Goal: Task Accomplishment & Management: Manage account settings

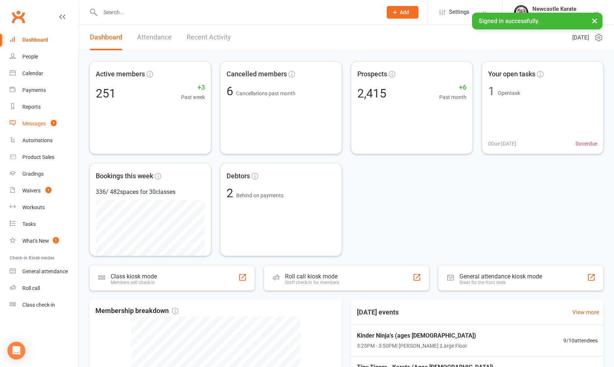
click at [31, 125] on div "Messages" at bounding box center [33, 124] width 23 height 6
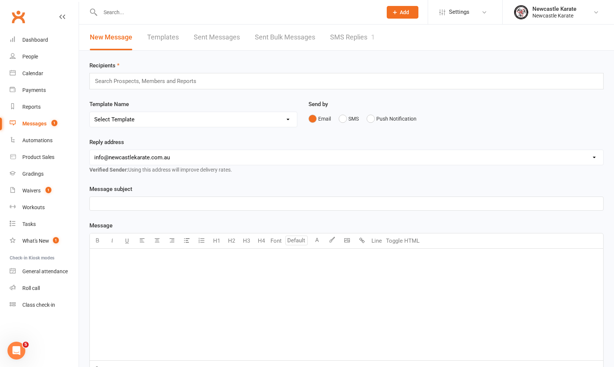
click at [330, 43] on link "SMS Replies 1" at bounding box center [352, 38] width 45 height 26
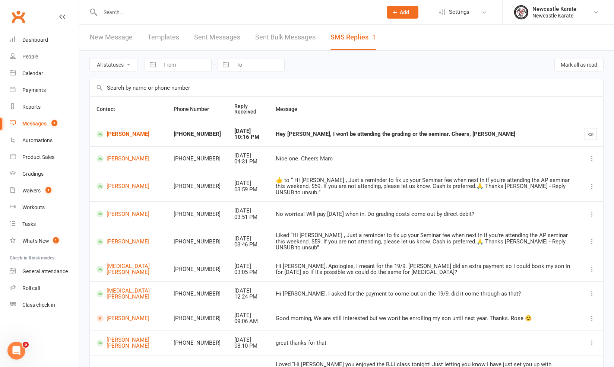
click at [106, 144] on td "[PERSON_NAME]" at bounding box center [128, 134] width 77 height 25
click at [117, 137] on link "[PERSON_NAME]" at bounding box center [128, 134] width 64 height 7
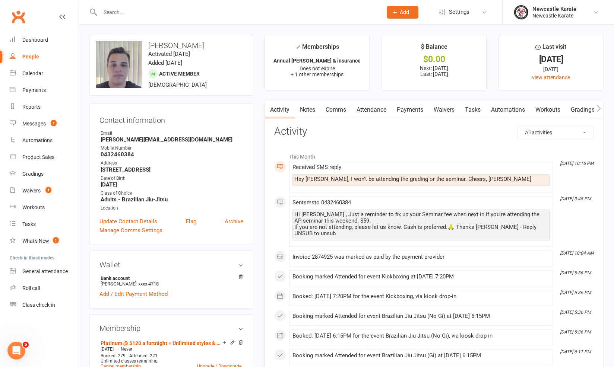
click at [330, 111] on link "Comms" at bounding box center [335, 109] width 31 height 17
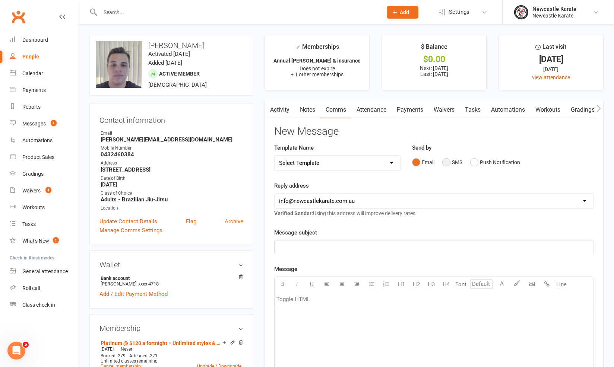
click at [447, 160] on button "SMS" at bounding box center [452, 162] width 20 height 14
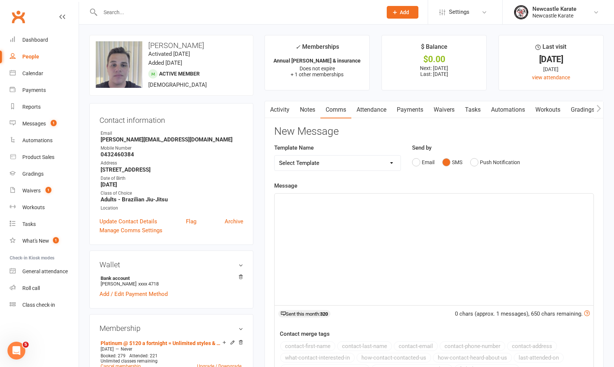
click at [432, 215] on div "﻿" at bounding box center [433, 250] width 319 height 112
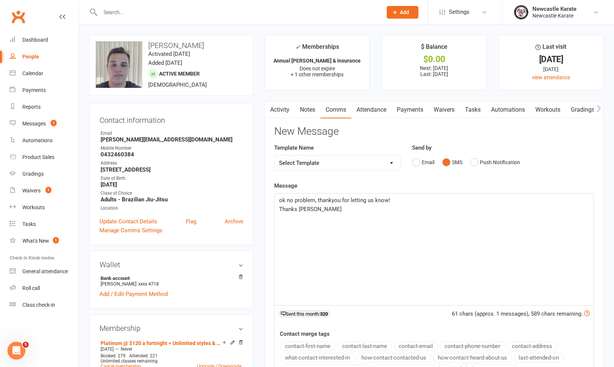
scroll to position [132, 0]
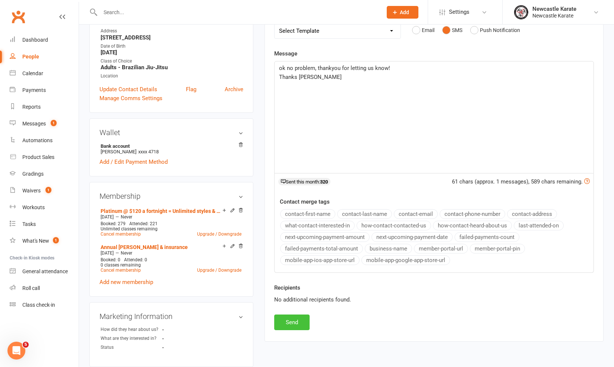
click at [302, 315] on button "Send" at bounding box center [291, 323] width 35 height 16
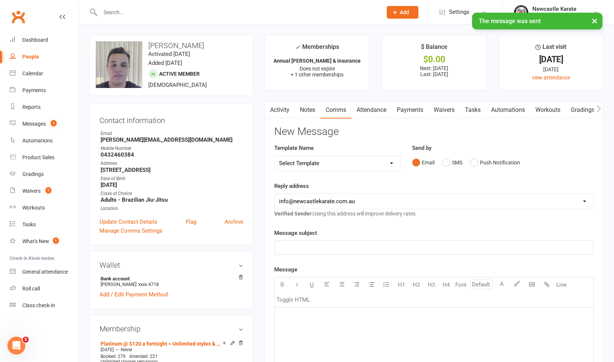
click at [281, 117] on link "Activity" at bounding box center [280, 109] width 30 height 17
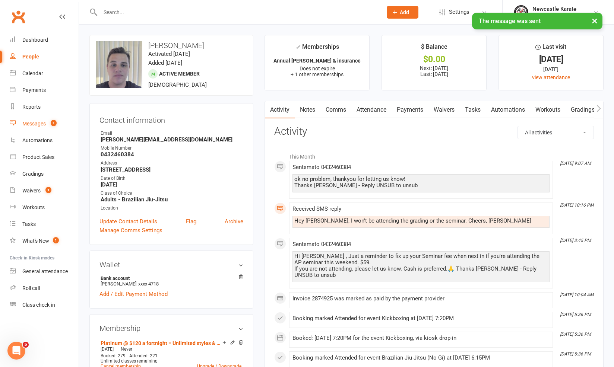
click at [40, 117] on link "Messages 1" at bounding box center [44, 123] width 69 height 17
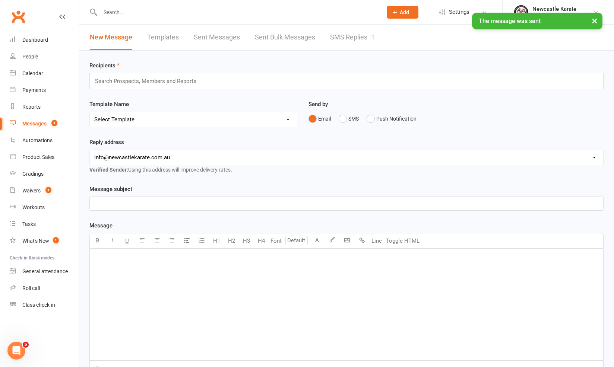
click at [360, 43] on link "SMS Replies 1" at bounding box center [352, 38] width 45 height 26
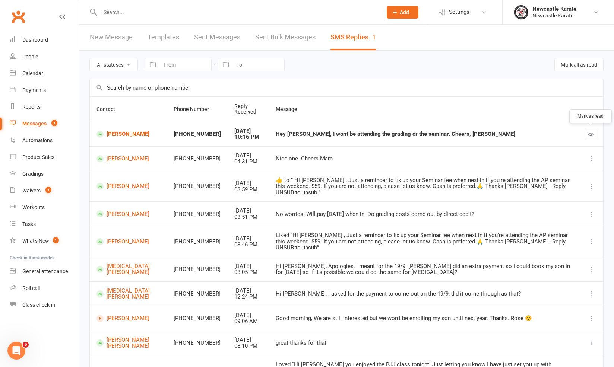
click at [586, 130] on button "button" at bounding box center [590, 134] width 12 height 12
click at [113, 210] on link "[PERSON_NAME]" at bounding box center [128, 213] width 64 height 7
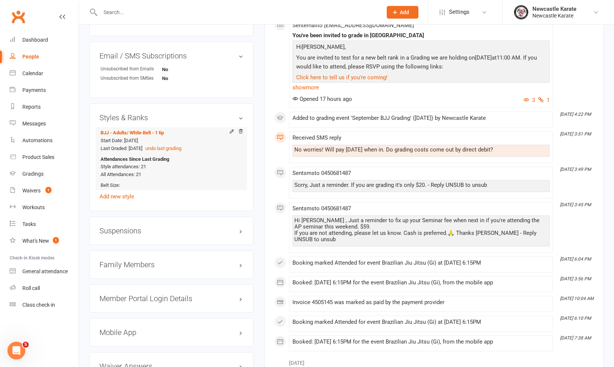
scroll to position [367, 0]
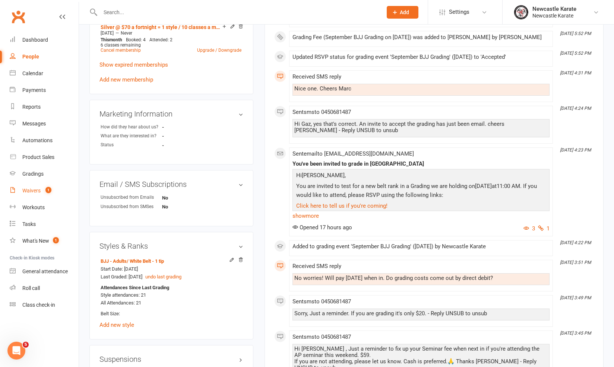
click at [48, 187] on span "1" at bounding box center [48, 190] width 6 height 6
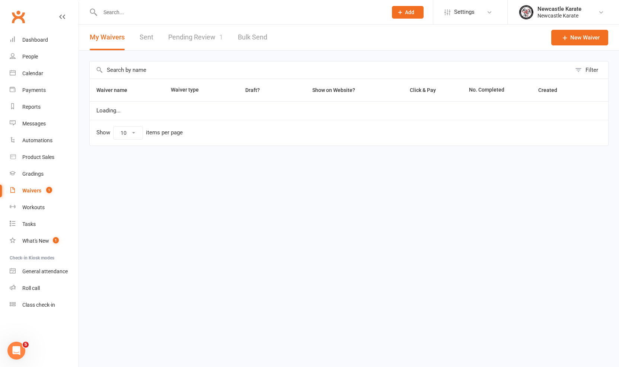
select select "100"
click at [221, 32] on link "Pending Review 1" at bounding box center [195, 38] width 55 height 26
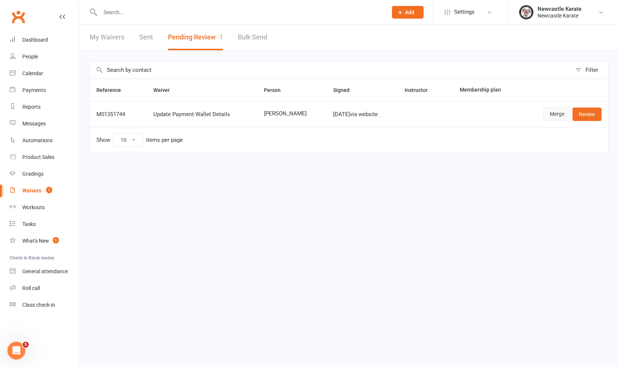
click at [555, 115] on link "Merge" at bounding box center [557, 114] width 27 height 13
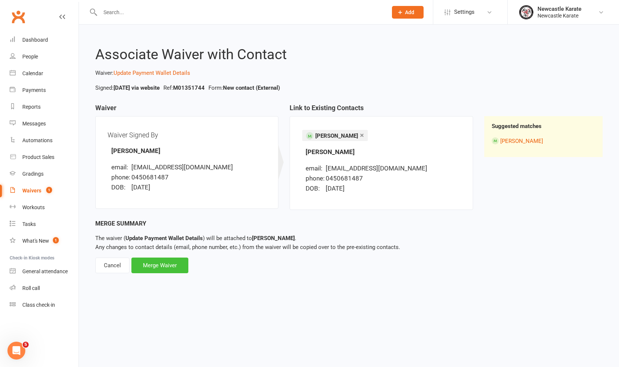
click at [172, 266] on div "Merge Waiver" at bounding box center [159, 266] width 57 height 16
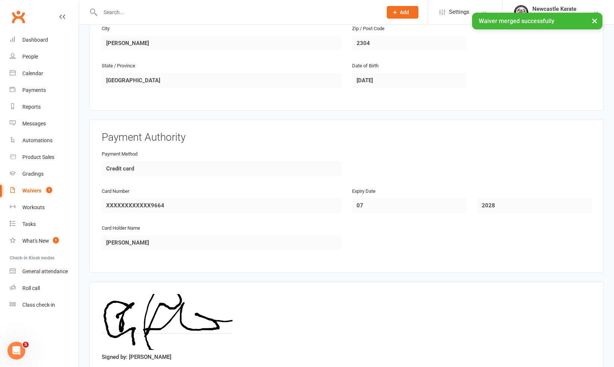
scroll to position [306, 0]
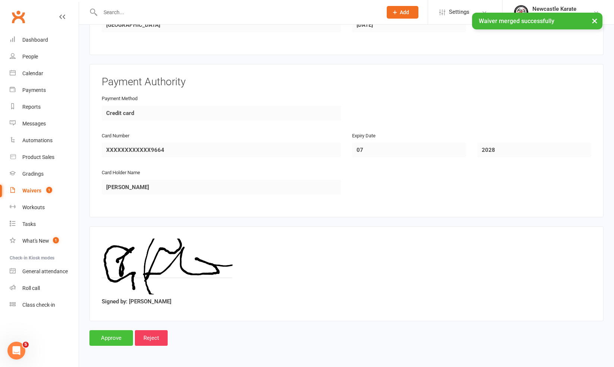
click at [117, 331] on input "Approve" at bounding box center [111, 338] width 44 height 16
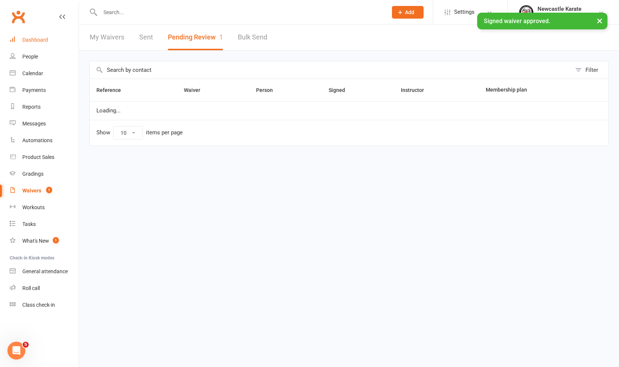
click at [37, 43] on link "Dashboard" at bounding box center [44, 40] width 69 height 17
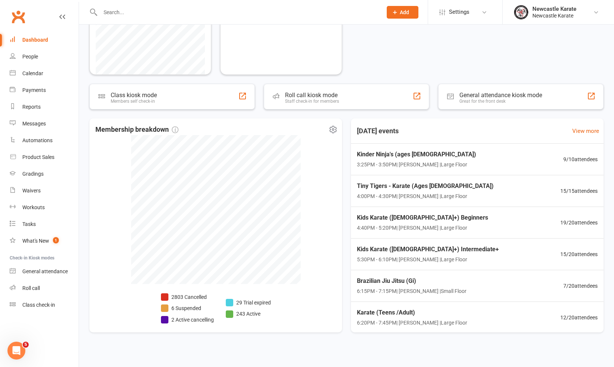
scroll to position [183, 0]
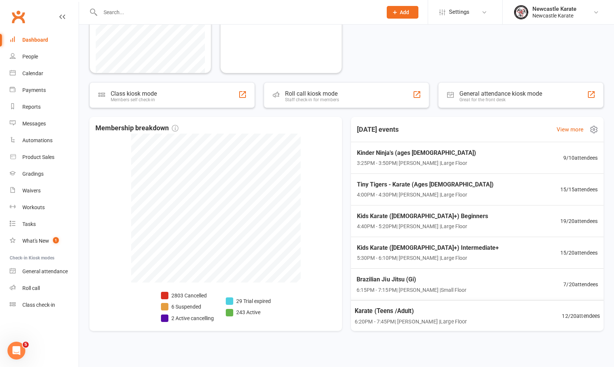
click at [416, 276] on span "Brazilian Jiu Jitsu (Gi)" at bounding box center [411, 280] width 110 height 10
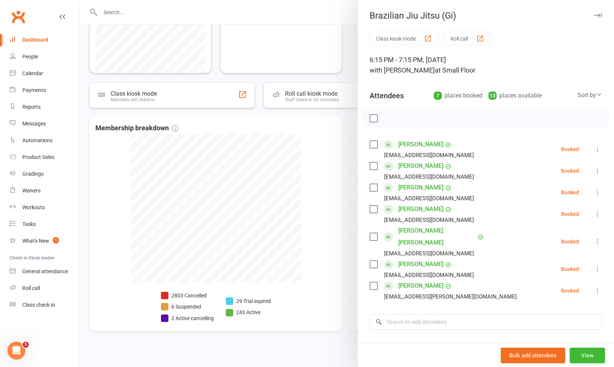
click at [333, 219] on div at bounding box center [346, 183] width 535 height 367
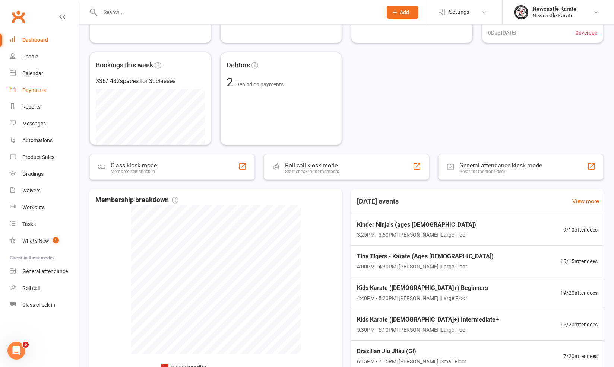
scroll to position [0, 0]
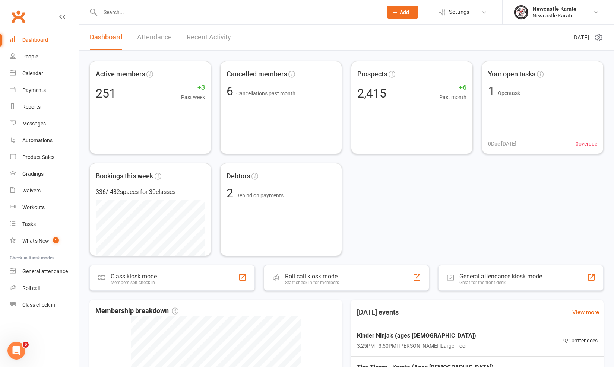
click at [150, 26] on link "Attendance" at bounding box center [154, 38] width 35 height 26
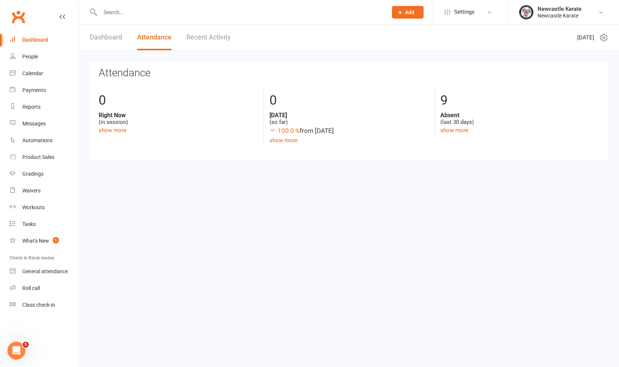
click at [190, 46] on link "Recent Activity" at bounding box center [209, 38] width 44 height 26
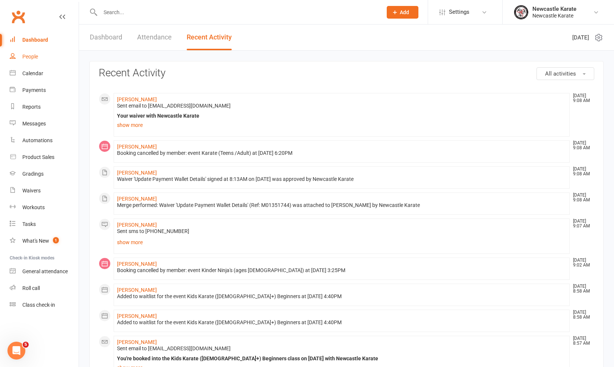
click at [23, 63] on link "People" at bounding box center [44, 56] width 69 height 17
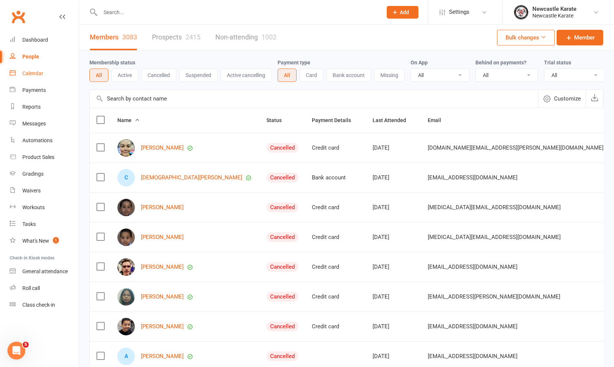
click at [32, 77] on link "Calendar" at bounding box center [44, 73] width 69 height 17
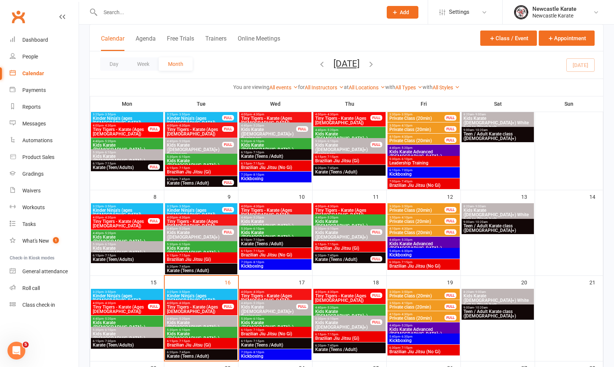
scroll to position [72, 0]
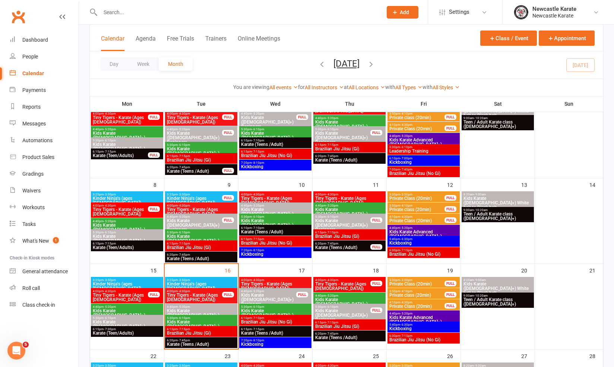
click at [290, 320] on span "Brazilian Jiu Jitsu (No Gi)" at bounding box center [275, 322] width 69 height 4
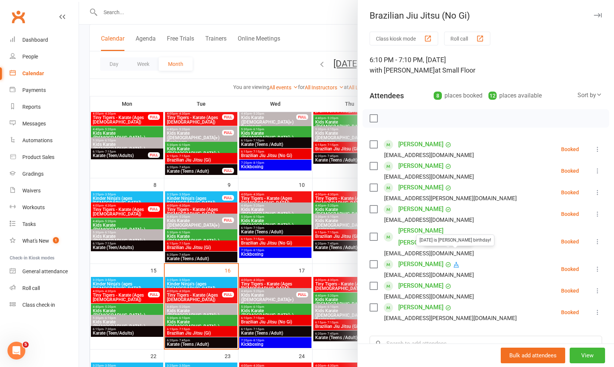
click at [406, 258] on link "[PERSON_NAME]" at bounding box center [420, 264] width 45 height 12
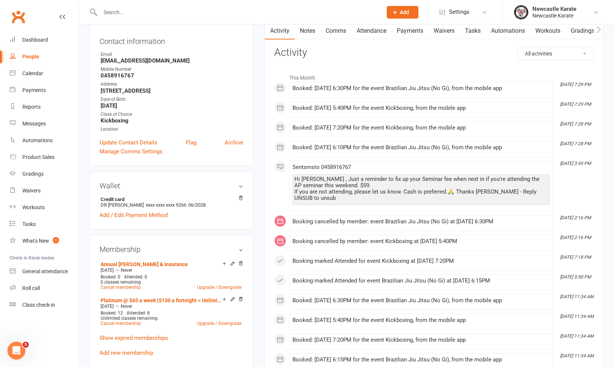
scroll to position [80, 0]
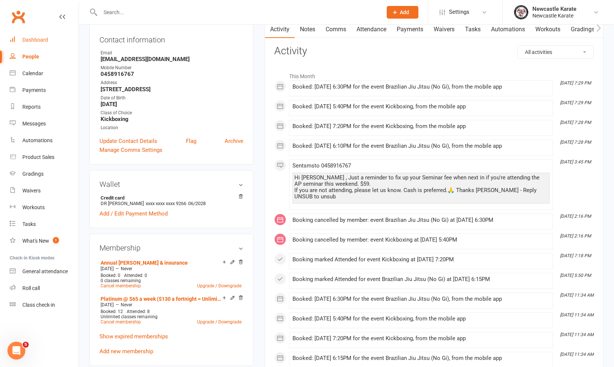
click at [45, 32] on link "Dashboard" at bounding box center [44, 40] width 69 height 17
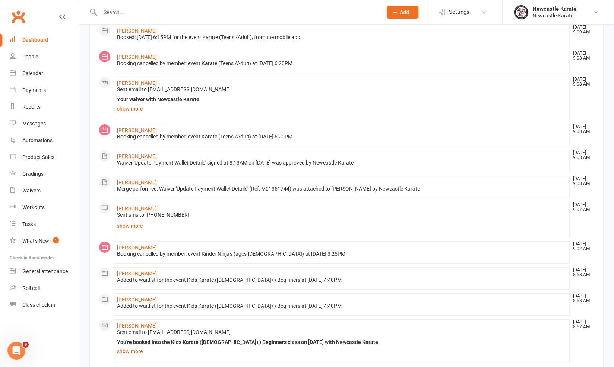
scroll to position [126, 0]
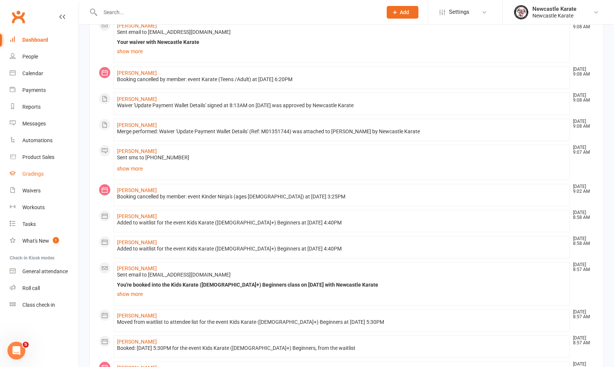
click at [27, 177] on div "Gradings" at bounding box center [32, 174] width 21 height 6
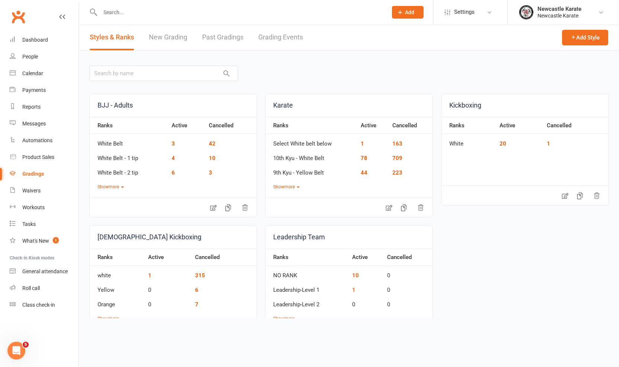
click at [270, 30] on ui-view "Prospect Member Non-attending contact Class / event Appointment Grading event T…" at bounding box center [309, 160] width 619 height 317
click at [270, 30] on link "Grading Events" at bounding box center [280, 38] width 45 height 26
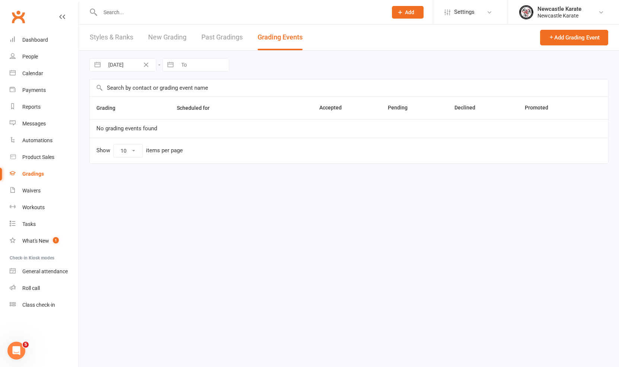
click at [272, 34] on link "Grading Events" at bounding box center [280, 38] width 45 height 26
select select "100"
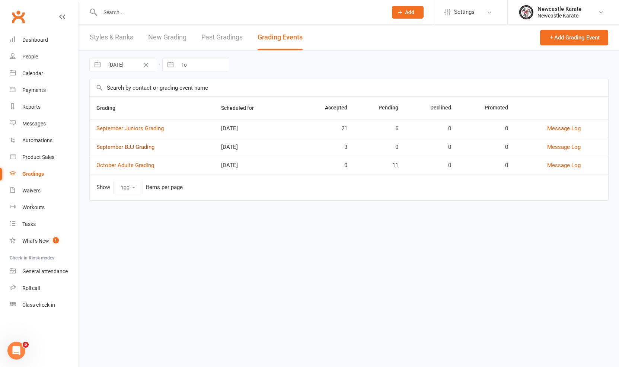
click at [132, 145] on link "September BJJ Grading" at bounding box center [125, 147] width 58 height 7
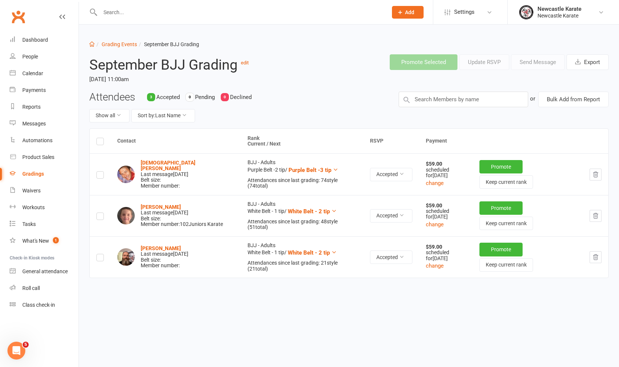
select select "100"
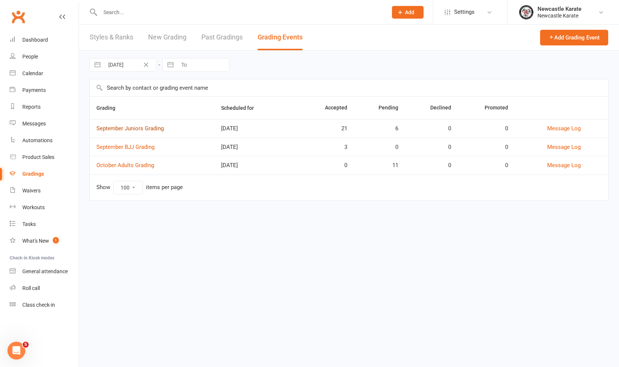
click at [140, 128] on link "September Juniors Grading" at bounding box center [129, 128] width 67 height 7
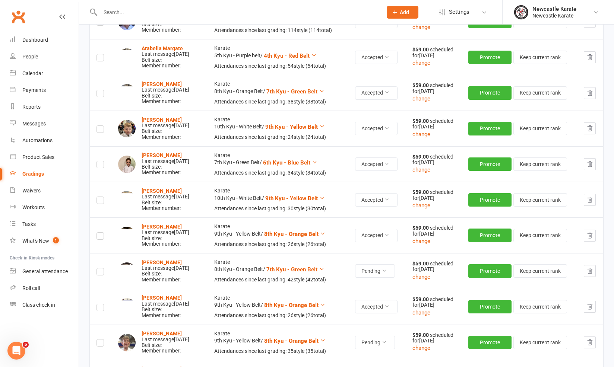
scroll to position [816, 0]
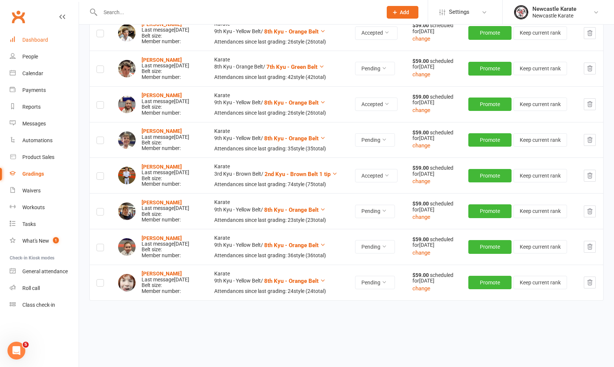
click at [41, 38] on div "Dashboard" at bounding box center [35, 40] width 26 height 6
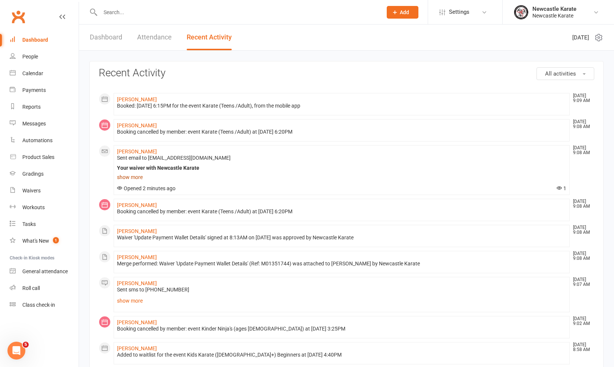
click at [138, 168] on div "Your waiver with Newcastle Karate" at bounding box center [341, 168] width 449 height 6
click at [139, 176] on link "show more" at bounding box center [341, 177] width 449 height 10
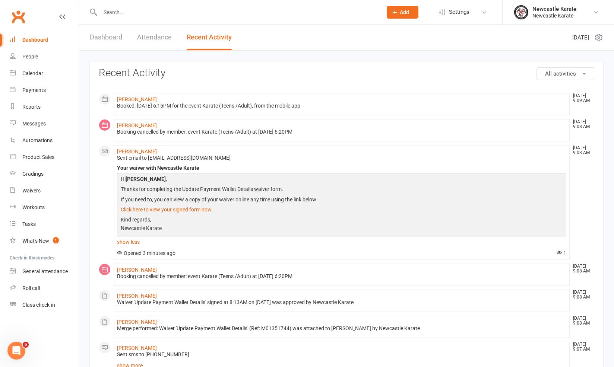
click at [102, 13] on input "text" at bounding box center [237, 12] width 279 height 10
click at [45, 69] on link "Calendar" at bounding box center [44, 73] width 69 height 17
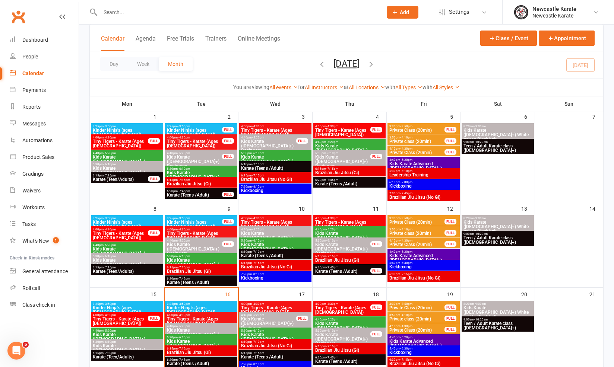
scroll to position [118, 0]
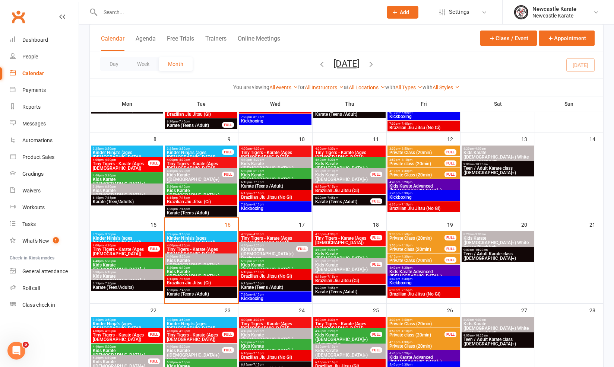
click at [213, 260] on span "Kids Karate ([DEMOGRAPHIC_DATA]+) Beginners" at bounding box center [200, 264] width 69 height 13
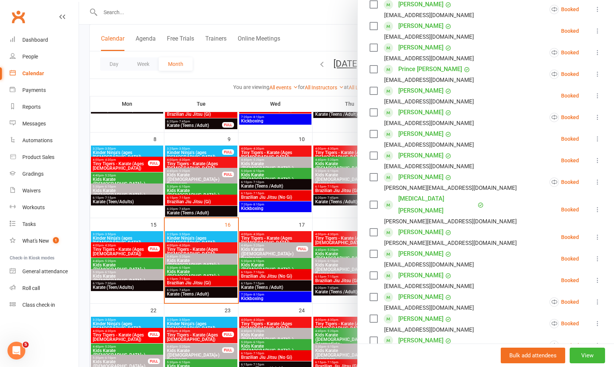
scroll to position [246, 0]
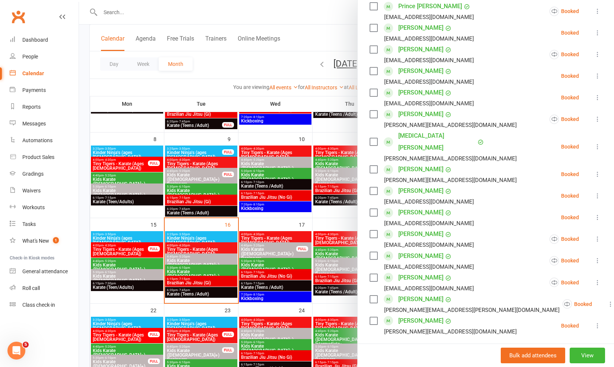
click at [280, 291] on div at bounding box center [346, 183] width 535 height 367
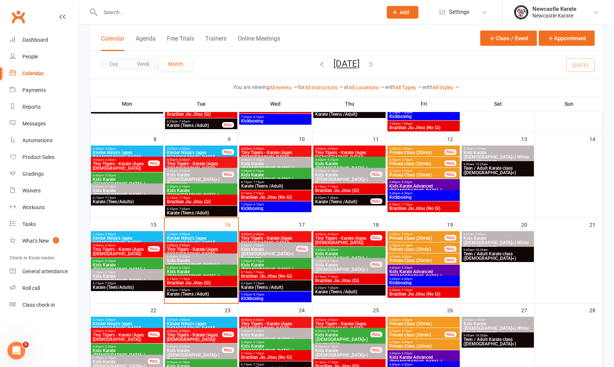
click at [283, 277] on span "Brazilian Jiu Jitsu (No Gi)" at bounding box center [275, 276] width 69 height 4
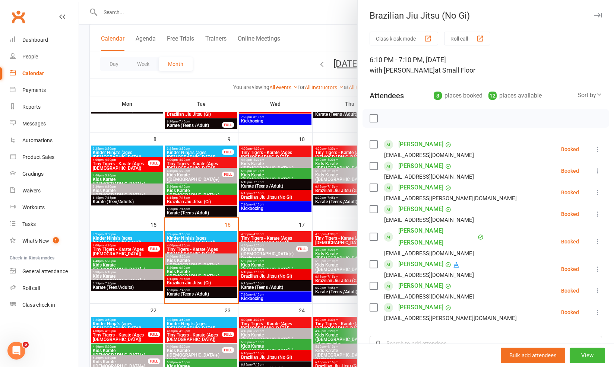
click at [298, 273] on div at bounding box center [346, 183] width 535 height 367
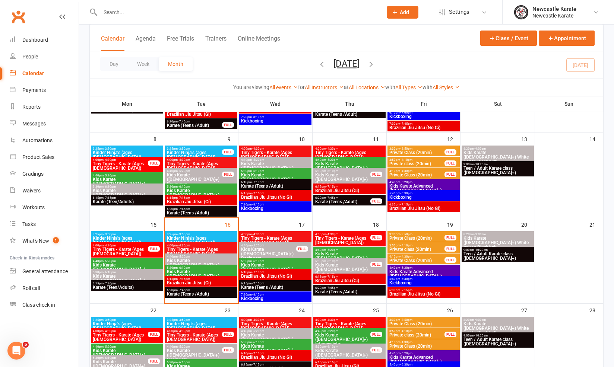
click at [336, 279] on span "Brazilian Jiu Jitsu (Gi)" at bounding box center [349, 281] width 69 height 4
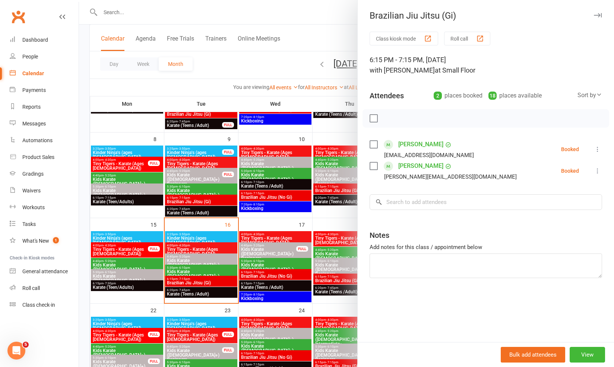
click at [336, 278] on div at bounding box center [346, 183] width 535 height 367
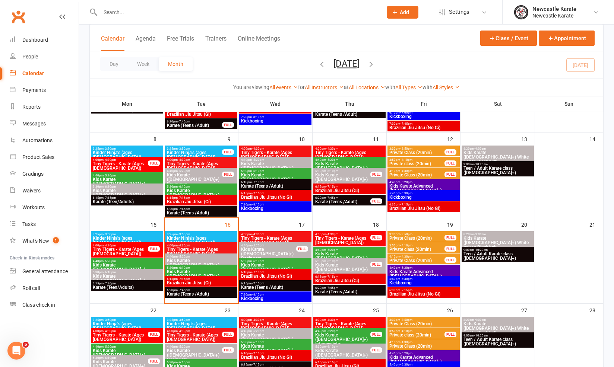
click at [402, 297] on div "6:30pm - 7:15pm Brazilian Jiu Jitsu (No Gi)" at bounding box center [423, 292] width 72 height 11
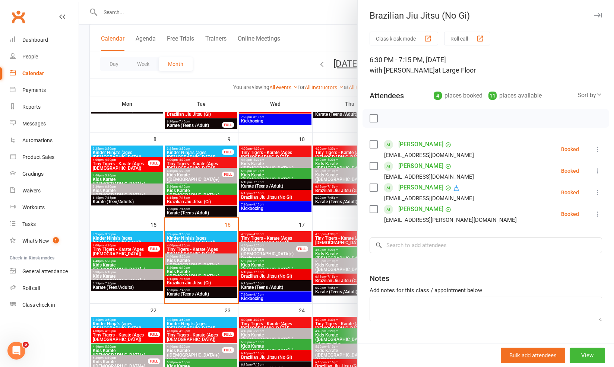
click at [298, 226] on div at bounding box center [346, 183] width 535 height 367
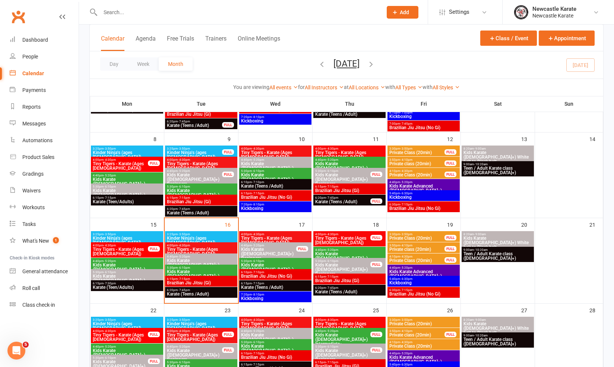
click at [416, 271] on span "Kids Karate Advanced ([DEMOGRAPHIC_DATA]+)" at bounding box center [423, 274] width 69 height 9
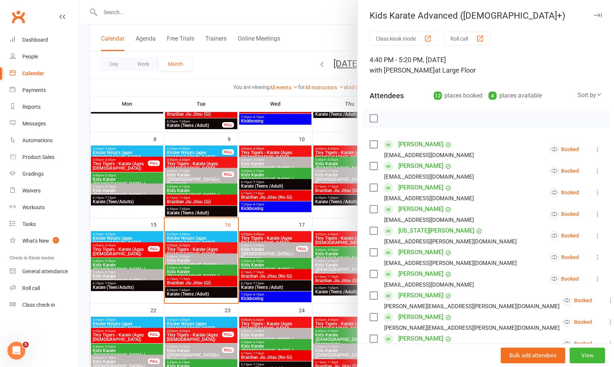
click at [327, 262] on div at bounding box center [346, 183] width 535 height 367
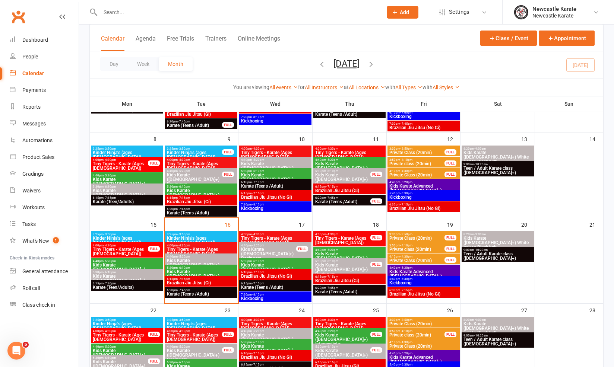
click at [396, 258] on span "Private Class (20min)" at bounding box center [417, 260] width 56 height 4
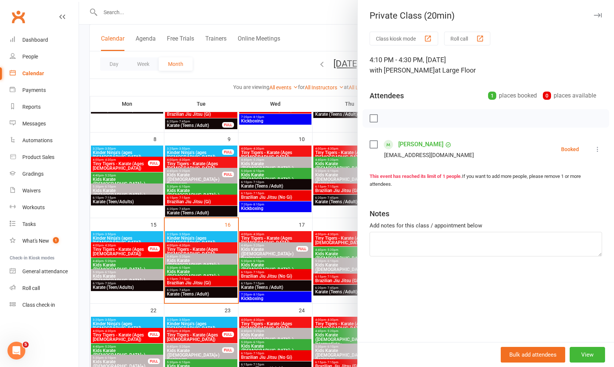
drag, startPoint x: 259, startPoint y: 253, endPoint x: 272, endPoint y: 254, distance: 13.4
click at [260, 254] on div at bounding box center [346, 183] width 535 height 367
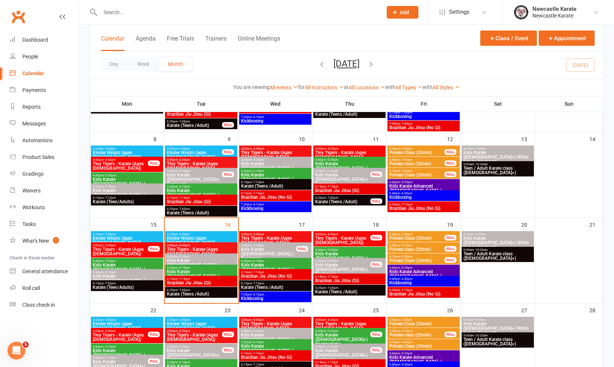
click at [406, 193] on span "- 6:30pm" at bounding box center [406, 193] width 12 height 3
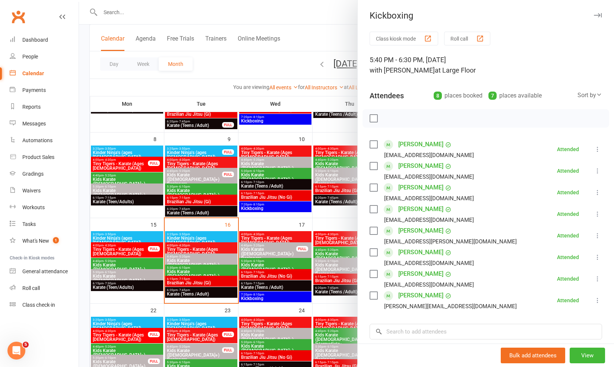
click at [324, 205] on div at bounding box center [346, 183] width 535 height 367
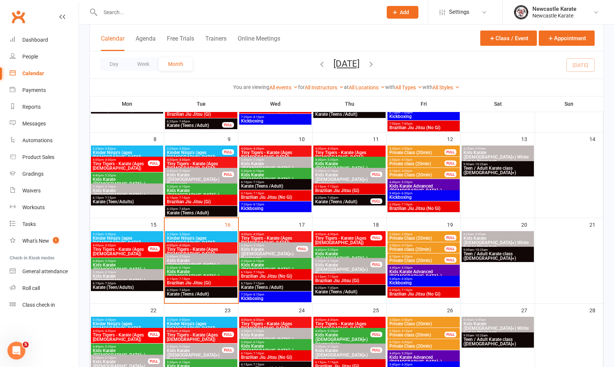
click at [407, 204] on span "- 7:15pm" at bounding box center [406, 204] width 12 height 3
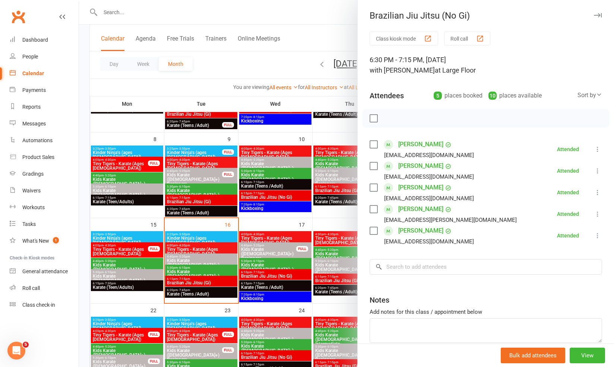
click at [280, 175] on div at bounding box center [346, 183] width 535 height 367
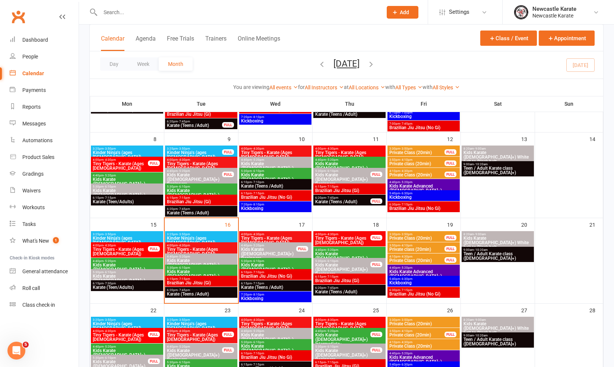
click at [331, 189] on span "Brazilian Jiu Jitsu (Gi)" at bounding box center [349, 190] width 69 height 4
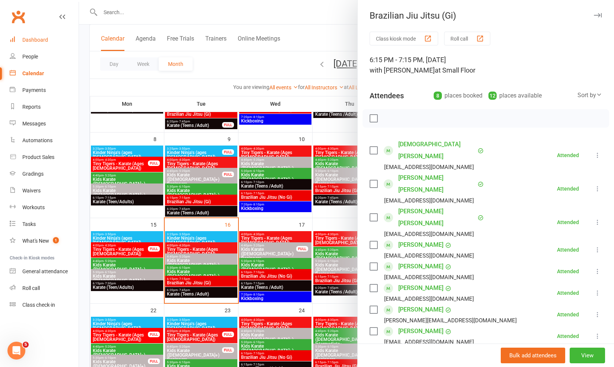
click at [42, 40] on div "Dashboard" at bounding box center [35, 40] width 26 height 6
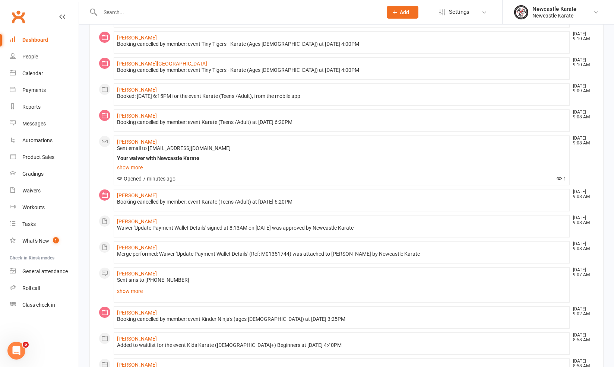
scroll to position [128, 0]
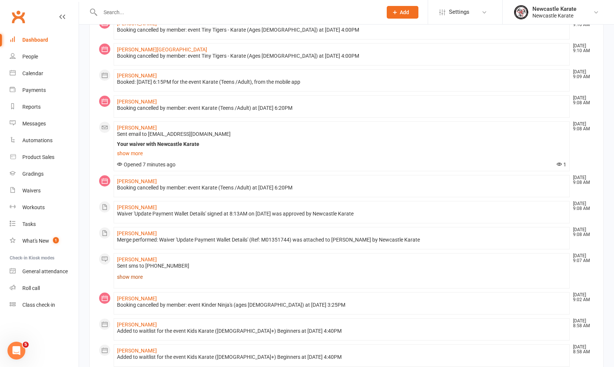
click at [144, 274] on link "show more" at bounding box center [341, 277] width 449 height 10
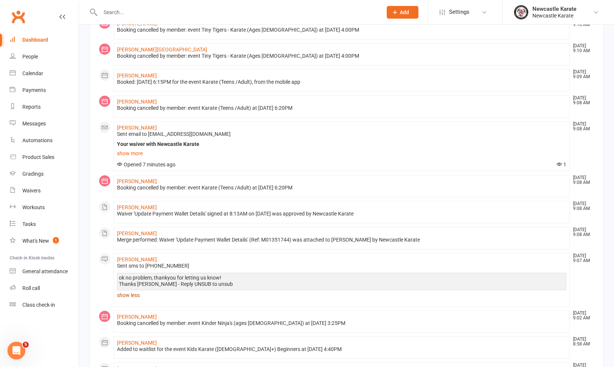
click at [134, 298] on link "show less" at bounding box center [341, 295] width 449 height 10
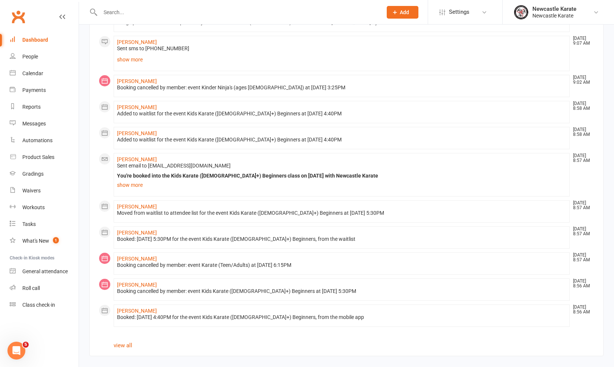
scroll to position [352, 0]
click at [40, 77] on link "Calendar" at bounding box center [44, 73] width 69 height 17
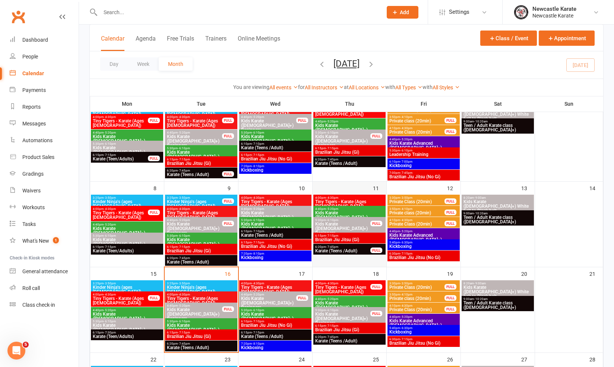
scroll to position [101, 0]
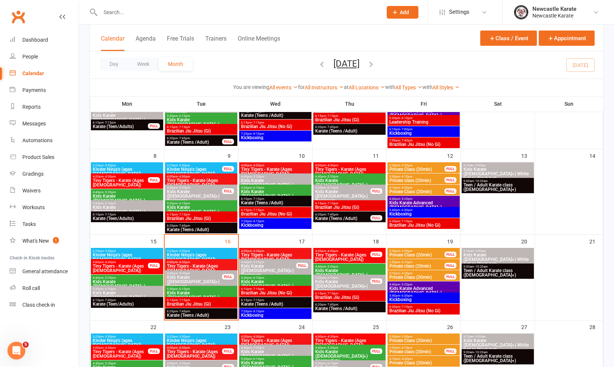
click at [290, 302] on span "Karate (Teens /Adult)" at bounding box center [275, 304] width 69 height 4
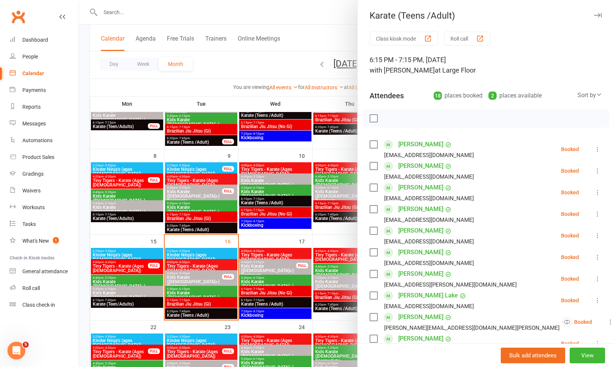
scroll to position [102, 0]
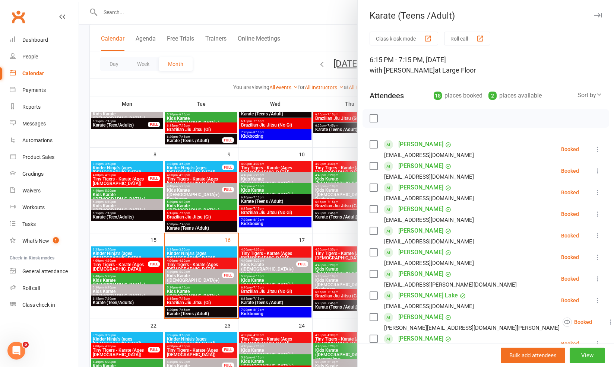
click at [251, 236] on div at bounding box center [346, 183] width 535 height 367
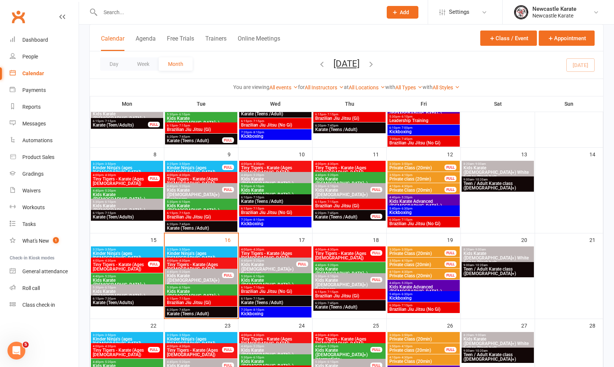
click at [50, 29] on div "Clubworx" at bounding box center [39, 21] width 79 height 28
click at [47, 44] on link "Dashboard" at bounding box center [44, 40] width 69 height 17
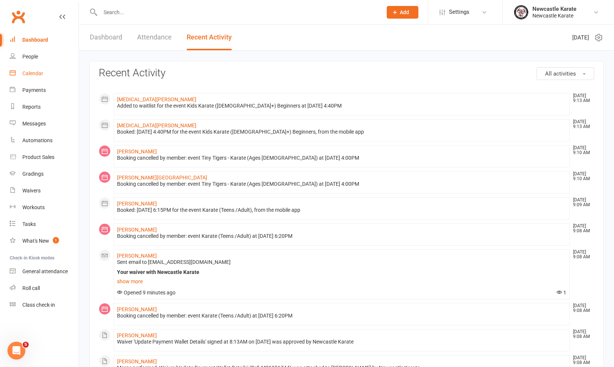
click at [28, 78] on link "Calendar" at bounding box center [44, 73] width 69 height 17
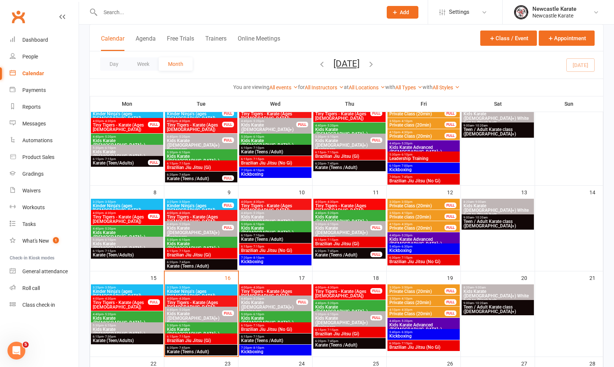
scroll to position [127, 0]
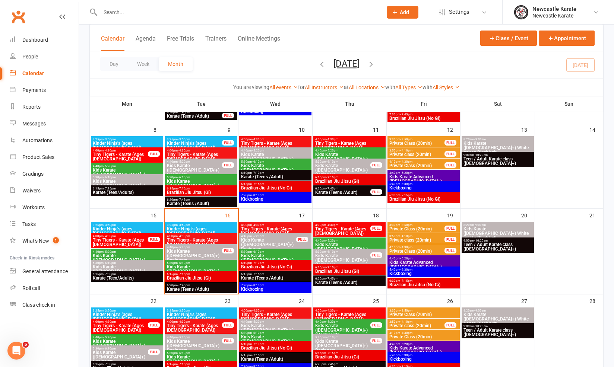
click at [197, 284] on span "6:20pm - 7:45pm" at bounding box center [200, 285] width 69 height 3
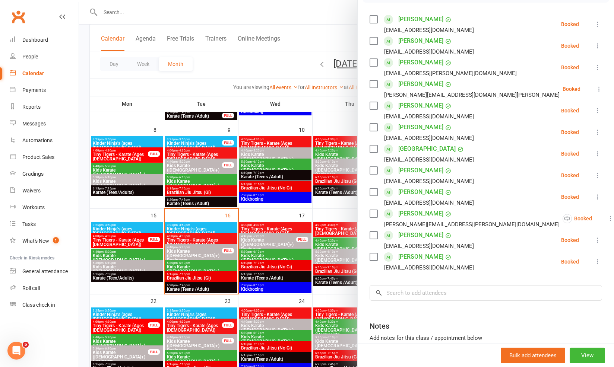
scroll to position [101, 0]
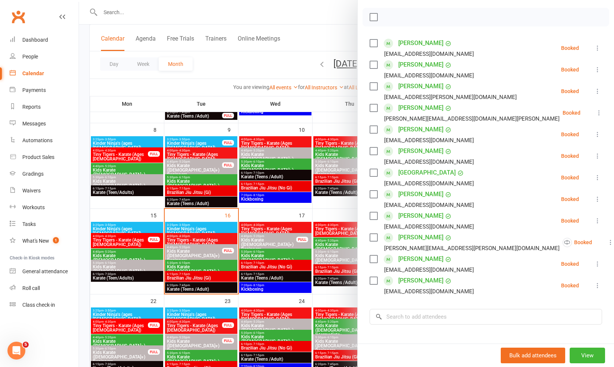
click at [242, 283] on div at bounding box center [346, 183] width 535 height 367
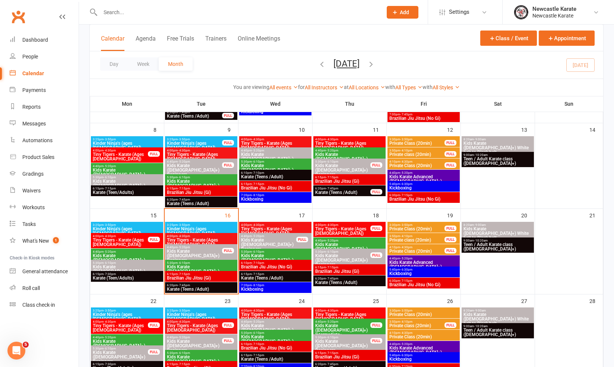
click at [128, 279] on span "Karate (Teen/Adults)" at bounding box center [126, 278] width 69 height 4
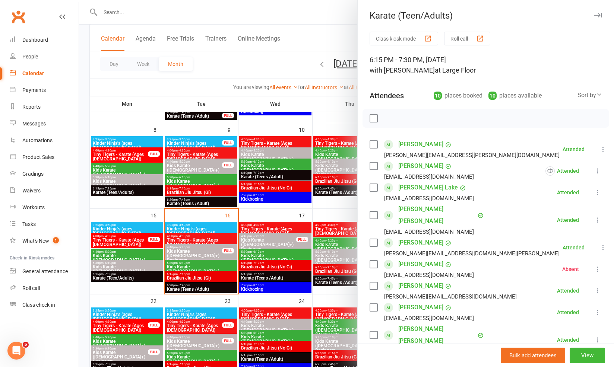
scroll to position [67, 0]
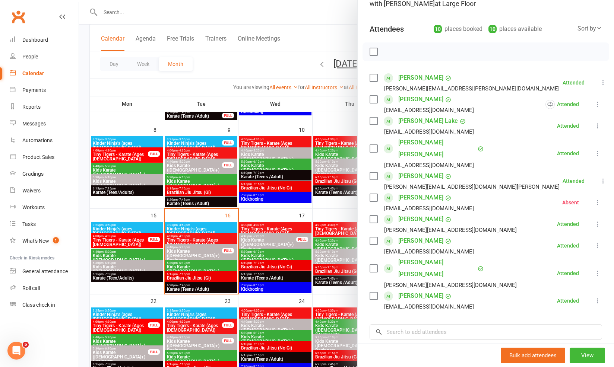
click at [271, 254] on div at bounding box center [346, 183] width 535 height 367
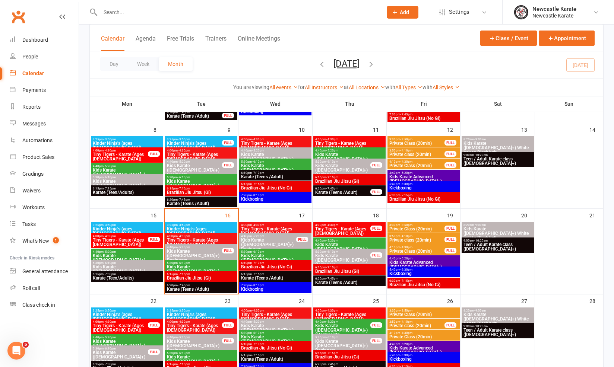
click at [345, 280] on span "Karate (Teens /Adult)" at bounding box center [349, 282] width 69 height 4
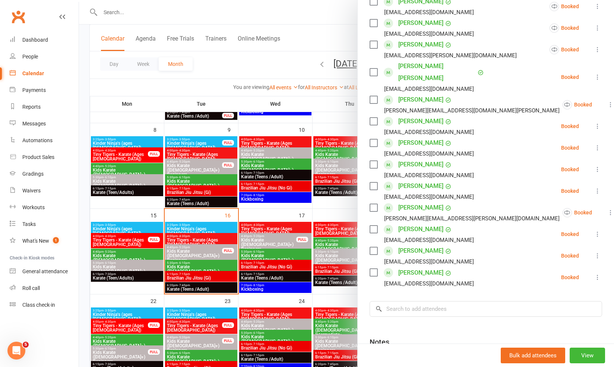
scroll to position [0, 0]
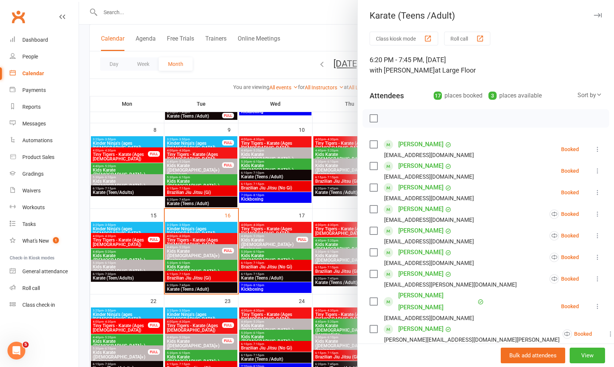
click at [312, 270] on div at bounding box center [346, 183] width 535 height 367
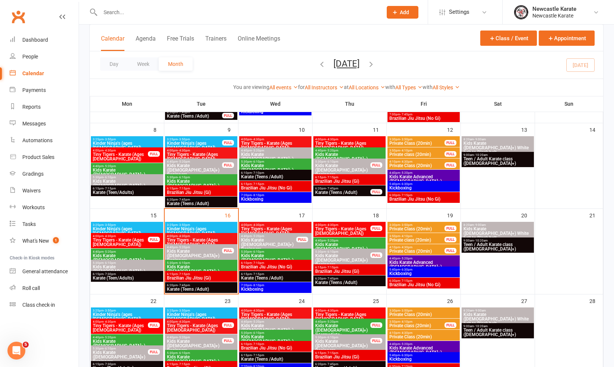
click at [278, 277] on span "Karate (Teens /Adult)" at bounding box center [275, 278] width 69 height 4
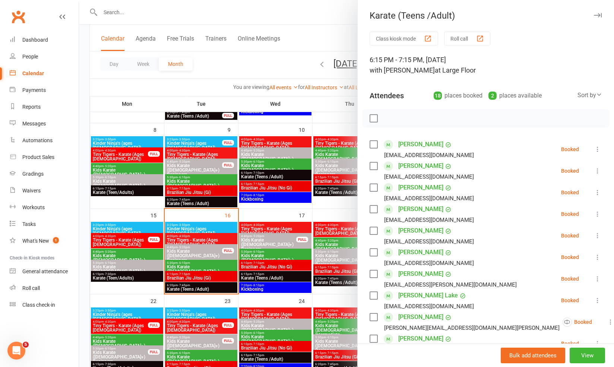
click at [281, 248] on div at bounding box center [346, 183] width 535 height 367
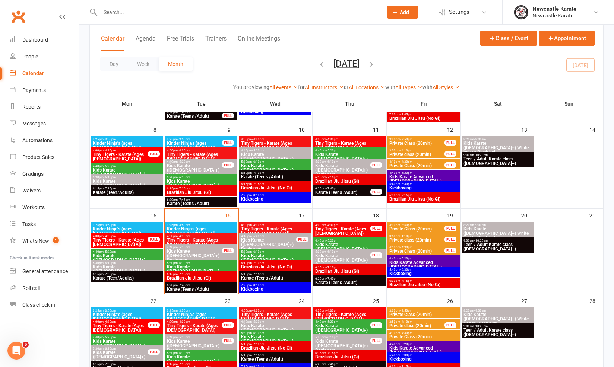
click at [494, 241] on span "9:00am - 10:20am" at bounding box center [497, 240] width 69 height 3
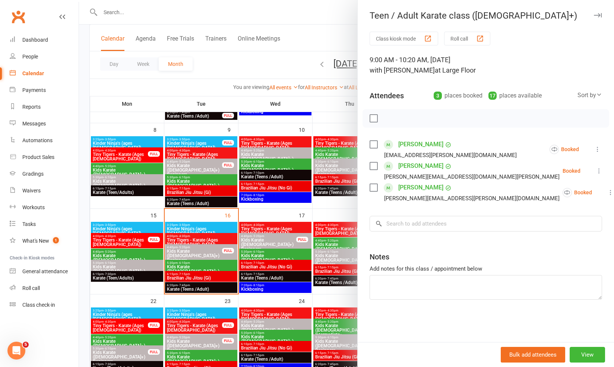
click at [301, 234] on div at bounding box center [346, 183] width 535 height 367
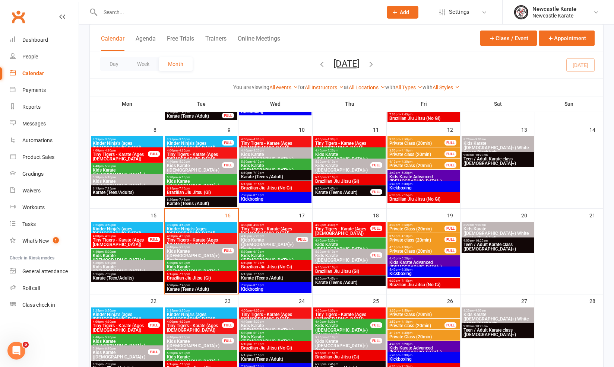
click at [496, 162] on div "9:00am - 10:20am Teen / Adult Karate class ([DEMOGRAPHIC_DATA]+)" at bounding box center [497, 159] width 72 height 15
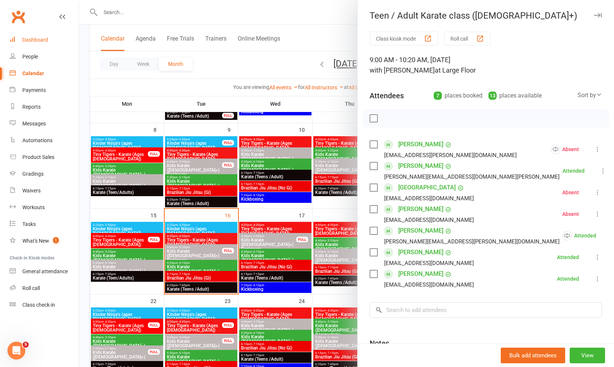
click at [57, 46] on link "Dashboard" at bounding box center [44, 40] width 69 height 17
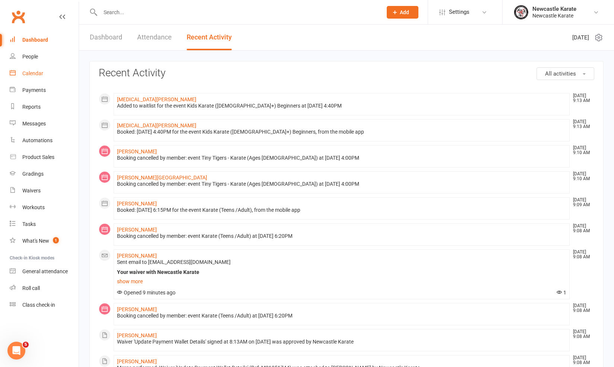
click at [20, 81] on link "Calendar" at bounding box center [44, 73] width 69 height 17
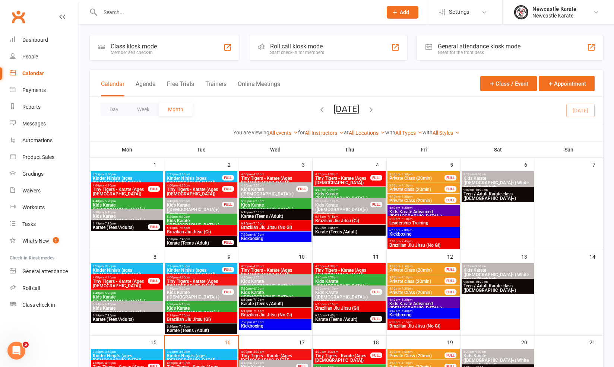
scroll to position [56, 0]
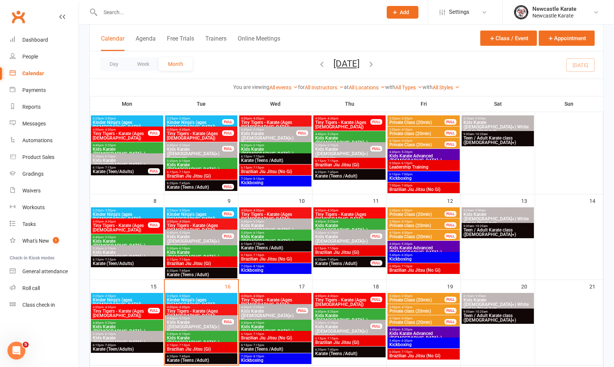
click at [195, 347] on span "Brazilian Jiu Jitsu (Gi)" at bounding box center [200, 349] width 69 height 4
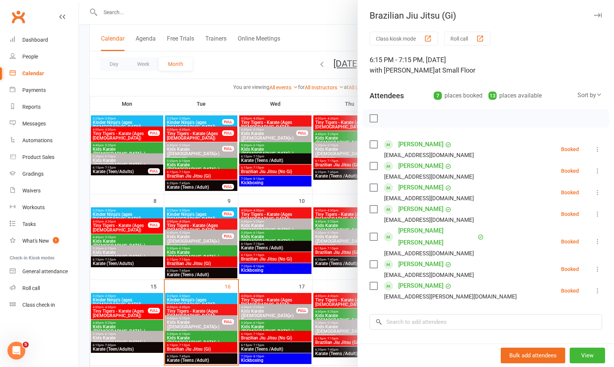
scroll to position [1, 0]
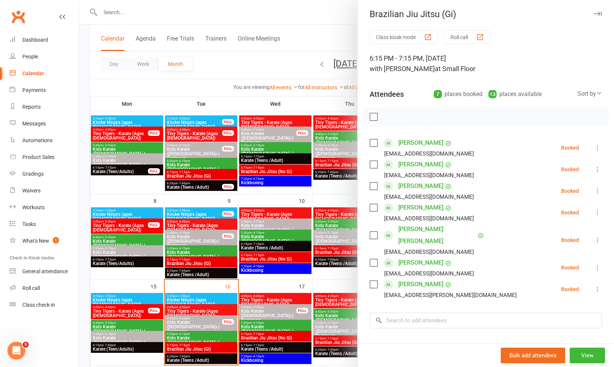
click at [211, 327] on div at bounding box center [346, 183] width 535 height 367
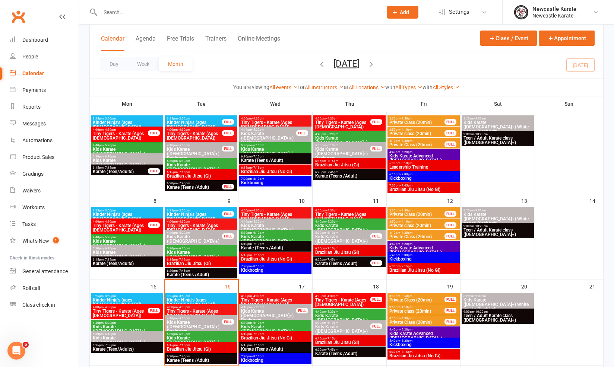
click at [175, 355] on span "6:20pm - 7:45pm" at bounding box center [200, 356] width 69 height 3
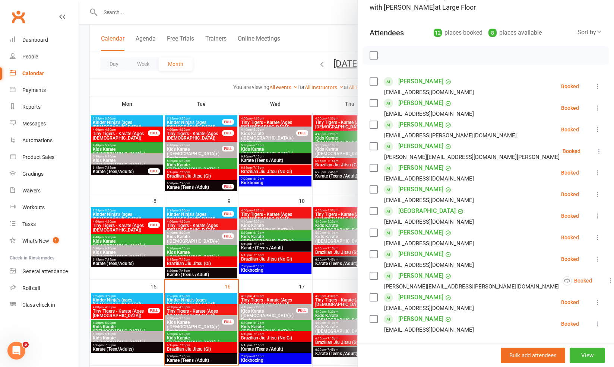
scroll to position [64, 0]
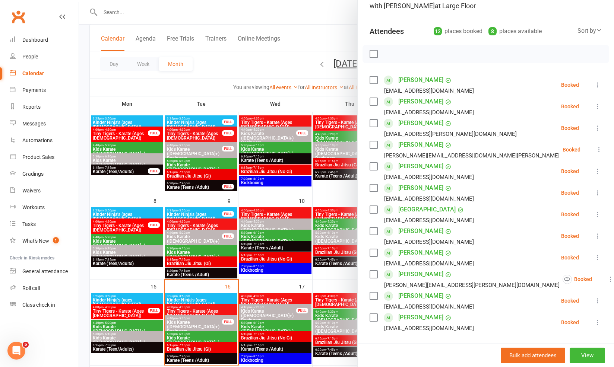
click at [184, 316] on div at bounding box center [346, 183] width 535 height 367
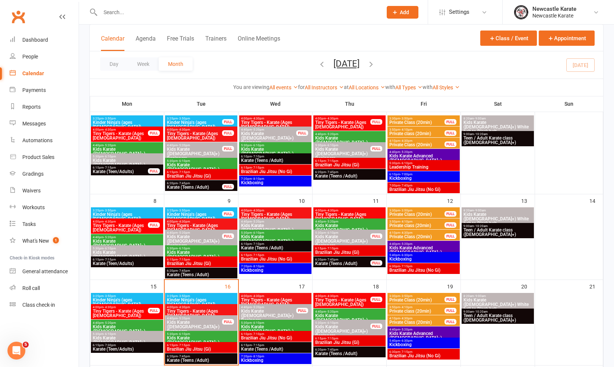
click at [193, 321] on span "Kids Karate ([DEMOGRAPHIC_DATA]+) Beginners" at bounding box center [194, 326] width 56 height 13
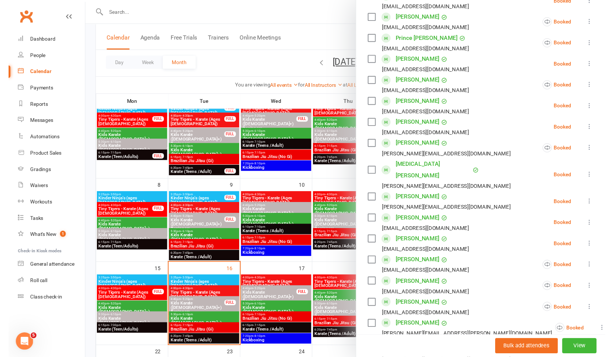
scroll to position [276, 0]
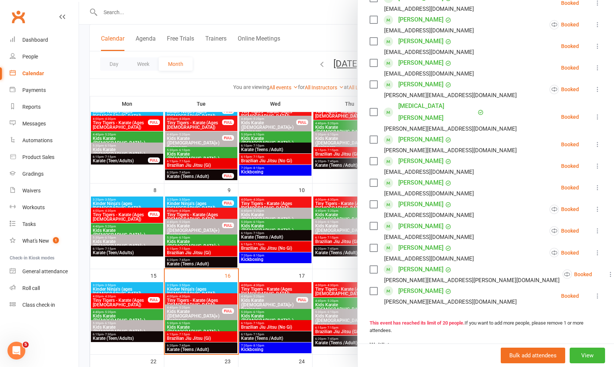
click at [270, 301] on div at bounding box center [346, 183] width 535 height 367
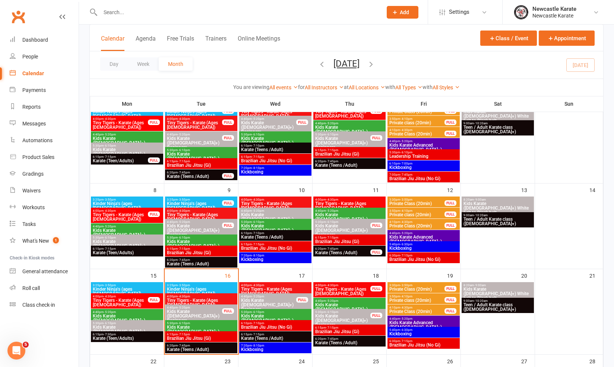
click at [194, 337] on span "Brazilian Jiu Jitsu (Gi)" at bounding box center [200, 338] width 69 height 4
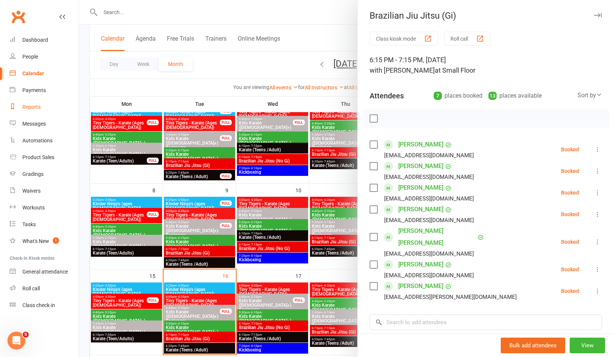
click at [52, 108] on link "Reports" at bounding box center [44, 107] width 69 height 17
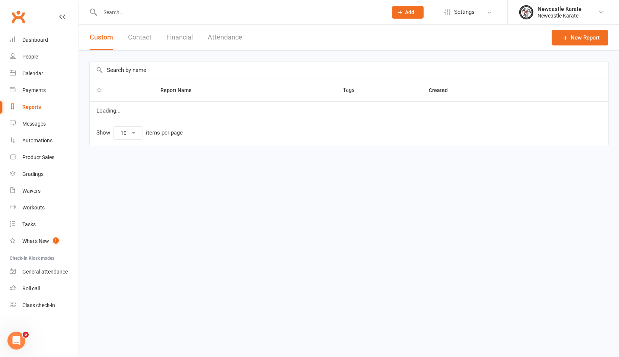
select select "25"
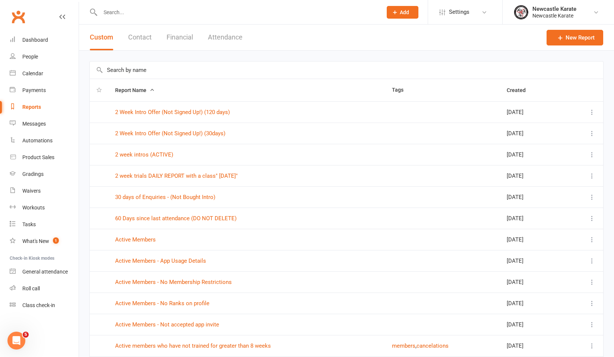
click at [32, 179] on link "Gradings" at bounding box center [44, 174] width 69 height 17
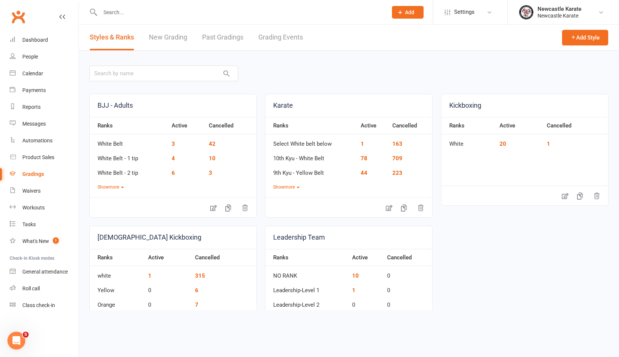
click at [302, 39] on link "Grading Events" at bounding box center [280, 38] width 45 height 26
select select "100"
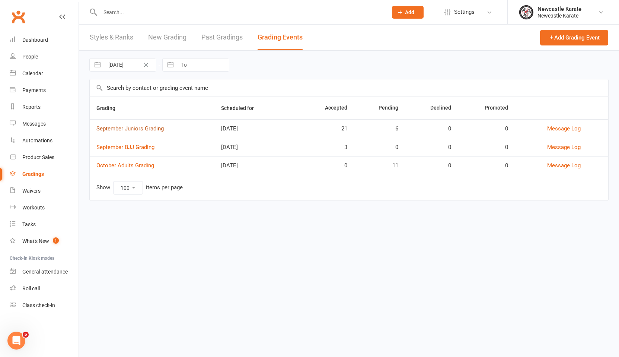
click at [122, 125] on link "September Juniors Grading" at bounding box center [129, 128] width 67 height 7
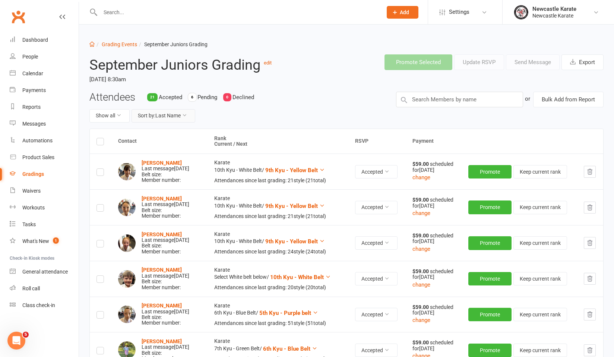
click at [157, 114] on button "Sort by: Last Name" at bounding box center [163, 115] width 64 height 13
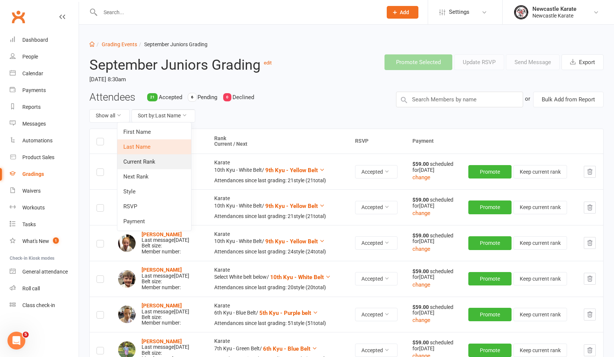
click at [154, 164] on link "Current Rank" at bounding box center [154, 161] width 74 height 15
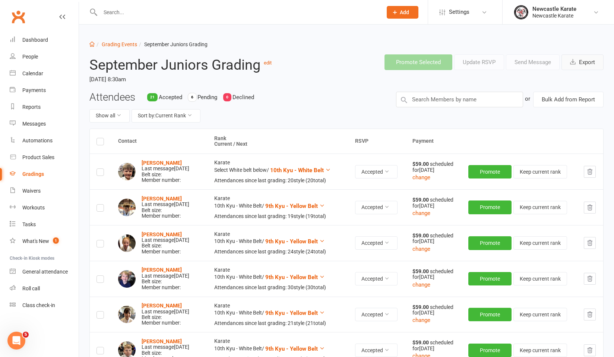
click at [572, 66] on button "Export" at bounding box center [582, 62] width 42 height 16
click at [42, 36] on link "Dashboard" at bounding box center [44, 40] width 69 height 17
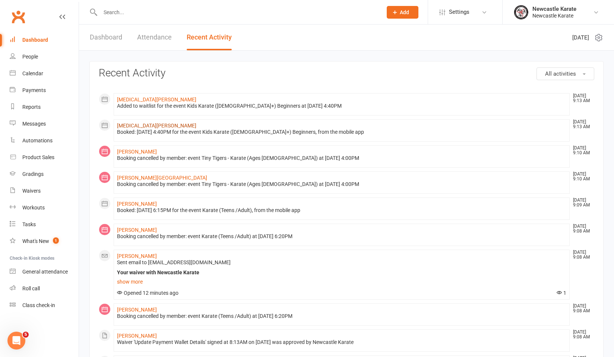
click at [135, 123] on link "[MEDICAL_DATA][PERSON_NAME]" at bounding box center [156, 126] width 79 height 6
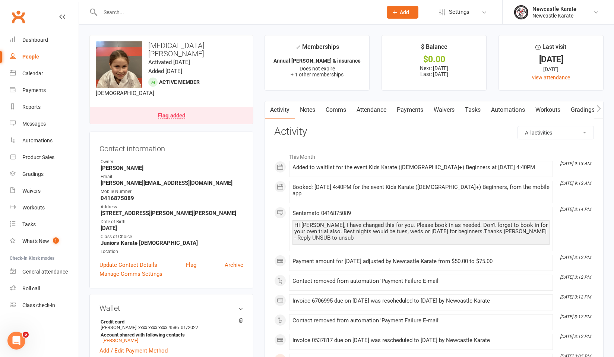
click at [412, 109] on link "Payments" at bounding box center [409, 109] width 37 height 17
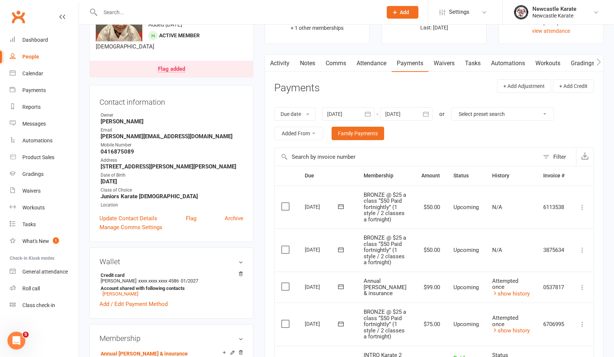
scroll to position [87, 0]
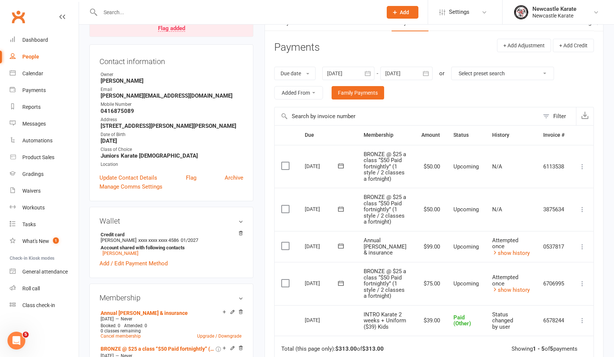
click at [583, 206] on icon at bounding box center [581, 209] width 7 height 7
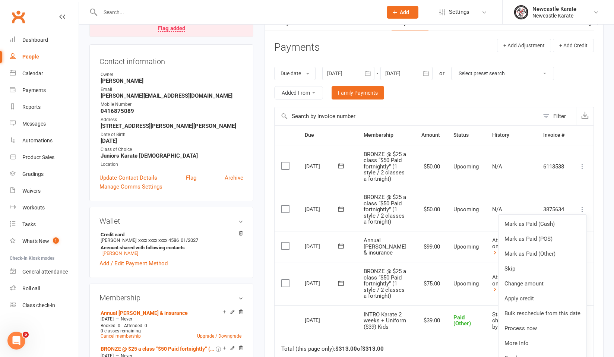
click at [387, 233] on td "Annual [PERSON_NAME] & insurance" at bounding box center [386, 246] width 58 height 31
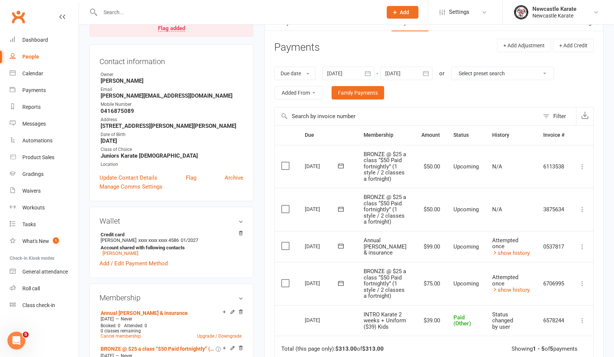
click at [578, 279] on button at bounding box center [582, 283] width 9 height 9
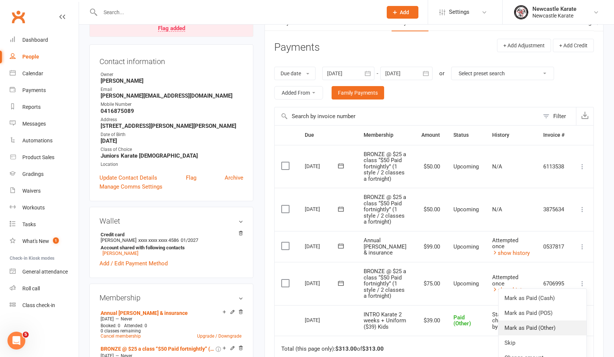
scroll to position [152, 0]
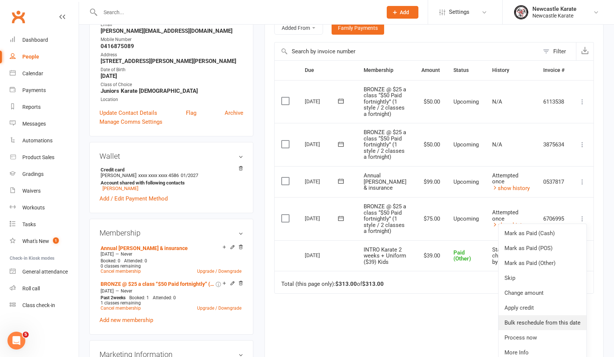
click at [543, 319] on link "Bulk reschedule from this date" at bounding box center [542, 322] width 88 height 15
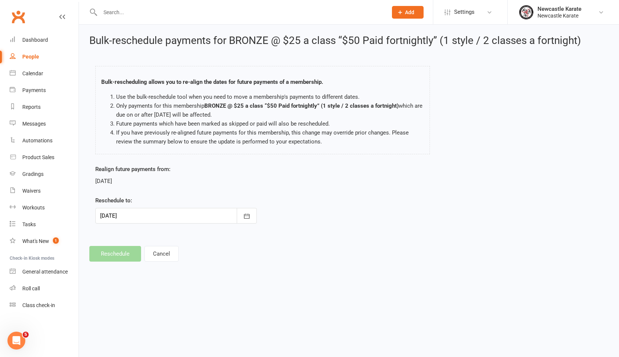
click at [121, 212] on div at bounding box center [176, 216] width 162 height 16
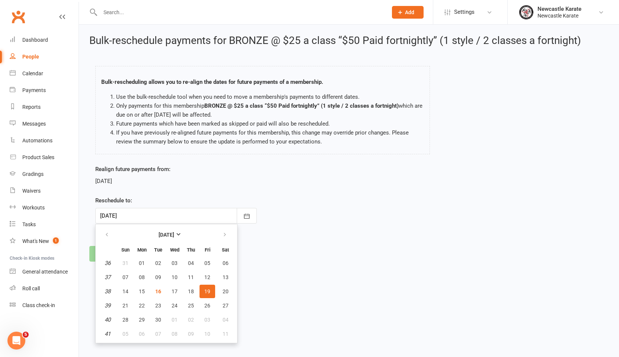
click at [289, 279] on html "Prospect Member Non-attending contact Class / event Appointment Grading event T…" at bounding box center [309, 141] width 619 height 282
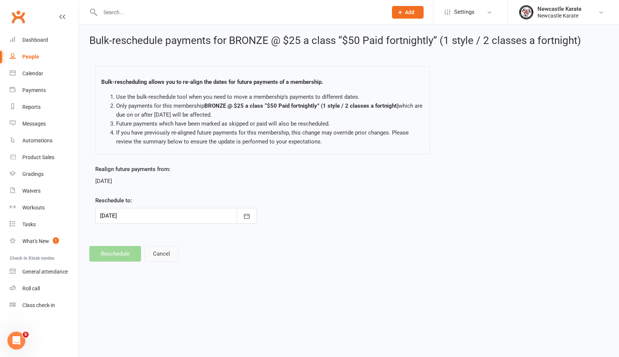
click at [152, 260] on button "Cancel" at bounding box center [161, 254] width 34 height 16
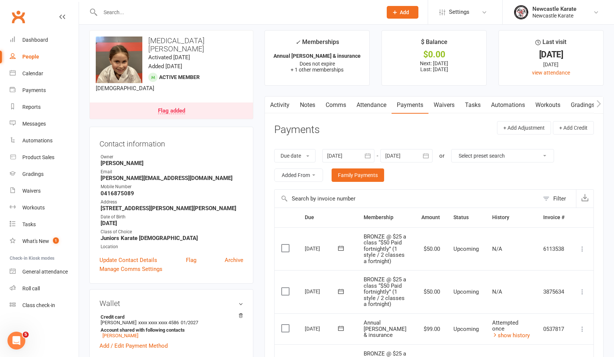
scroll to position [115, 0]
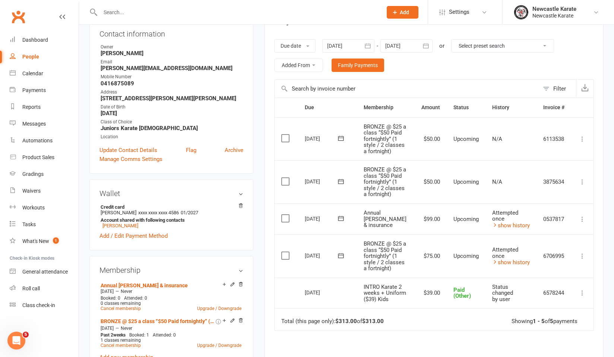
click at [585, 178] on icon at bounding box center [581, 181] width 7 height 7
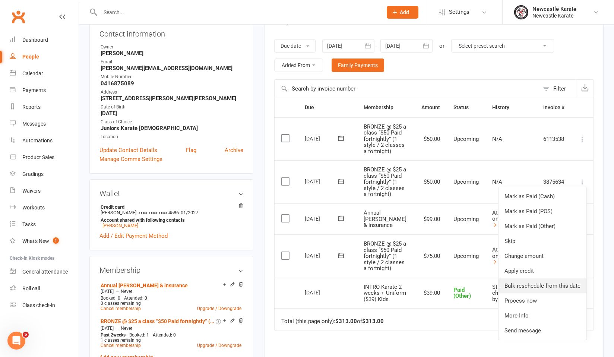
click at [550, 286] on link "Bulk reschedule from this date" at bounding box center [542, 285] width 88 height 15
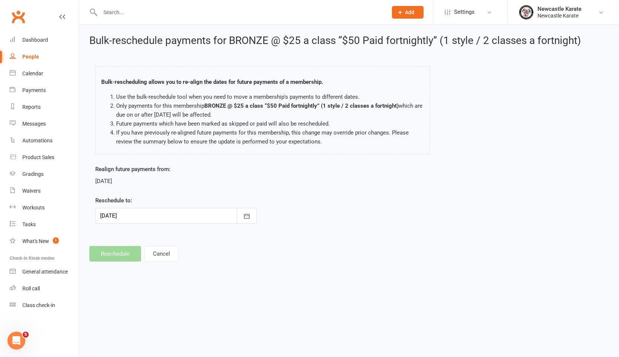
click at [152, 213] on div at bounding box center [176, 216] width 162 height 16
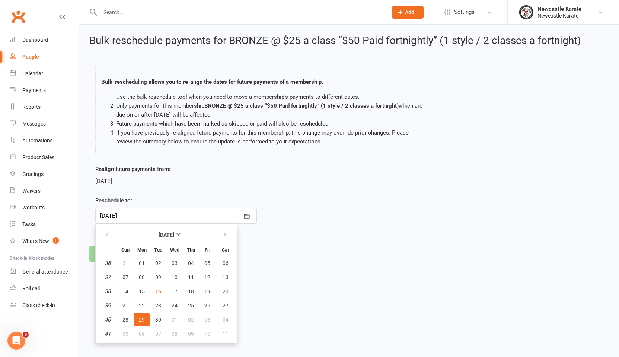
click at [334, 205] on div "Realign future payments from: [DATE] Reschedule to: [DATE] [DATE] Sun Mon Tue W…" at bounding box center [349, 199] width 519 height 69
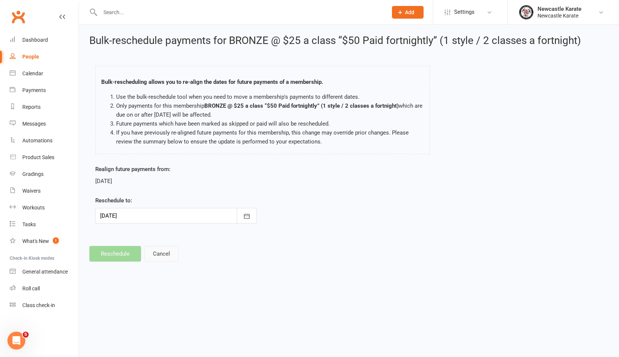
click at [174, 254] on button "Cancel" at bounding box center [161, 254] width 34 height 16
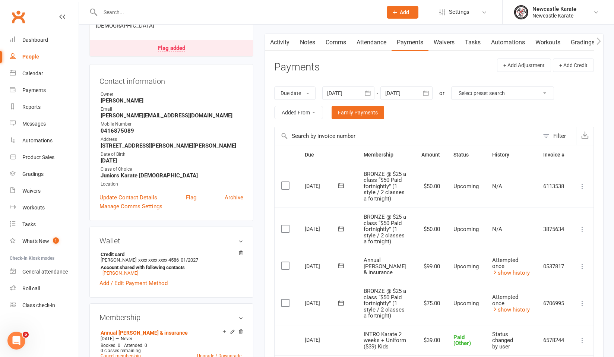
scroll to position [83, 0]
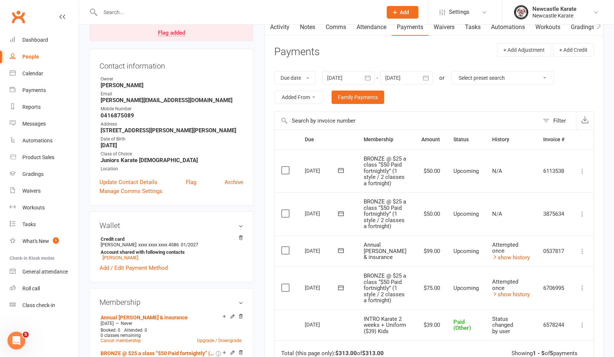
click at [582, 211] on icon at bounding box center [581, 213] width 7 height 7
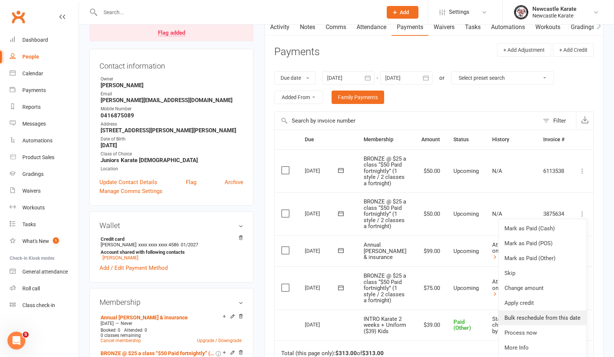
click at [533, 312] on link "Bulk reschedule from this date" at bounding box center [542, 317] width 88 height 15
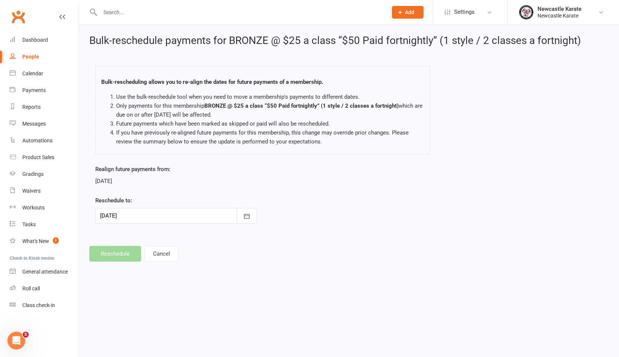
click at [164, 216] on div at bounding box center [176, 216] width 162 height 16
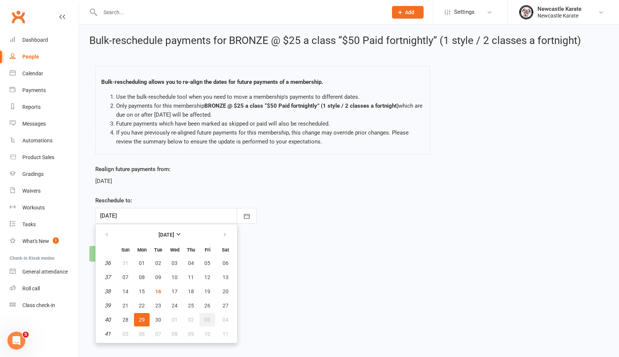
click at [208, 320] on span "03" at bounding box center [207, 320] width 6 height 6
type input "[DATE]"
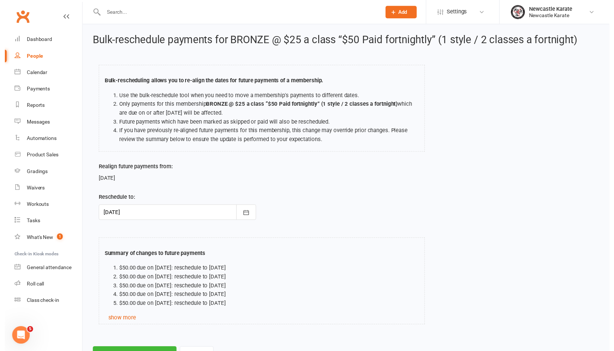
scroll to position [38, 0]
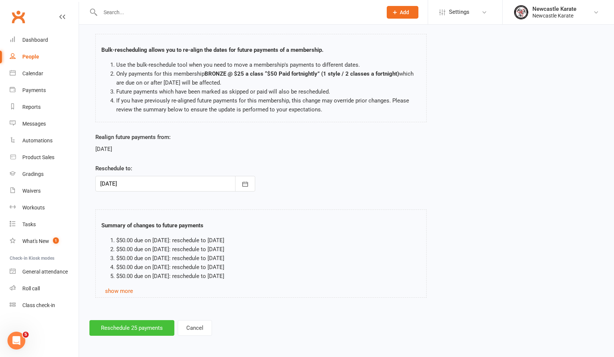
click at [137, 320] on button "Reschedule 25 payments" at bounding box center [131, 328] width 85 height 16
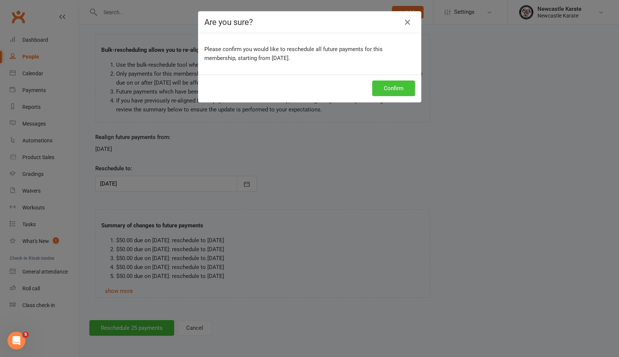
click at [393, 82] on button "Confirm" at bounding box center [393, 88] width 43 height 16
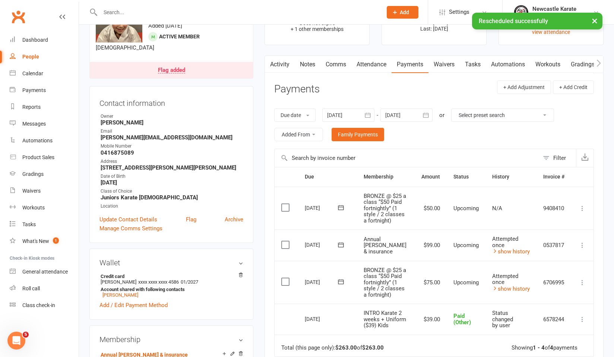
scroll to position [91, 0]
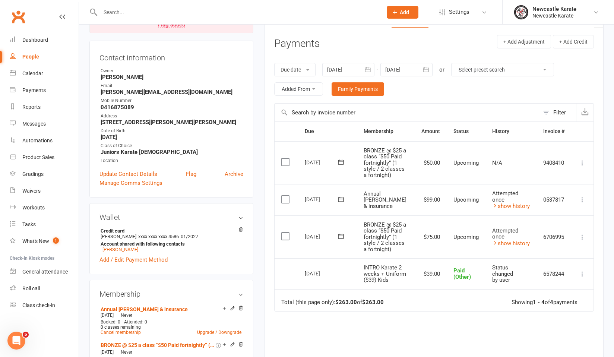
click at [417, 73] on div at bounding box center [406, 69] width 52 height 13
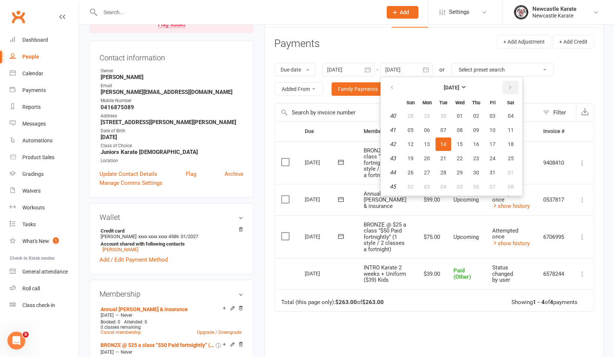
click at [507, 84] on button "button" at bounding box center [510, 87] width 16 height 13
click at [505, 130] on button "08" at bounding box center [510, 129] width 19 height 13
type input "[DATE]"
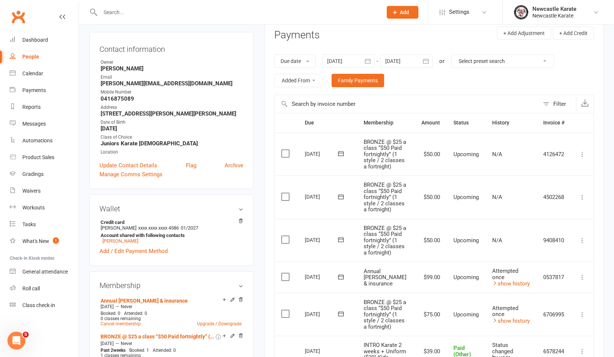
scroll to position [101, 0]
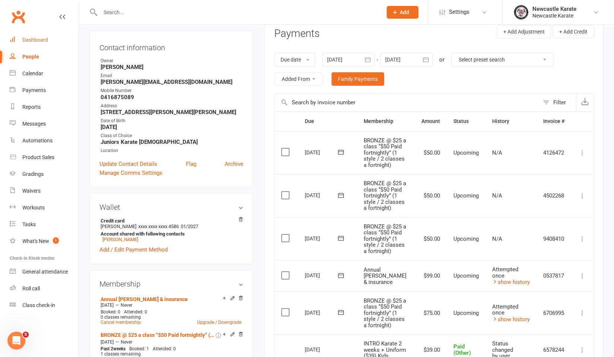
click at [51, 42] on link "Dashboard" at bounding box center [44, 40] width 69 height 17
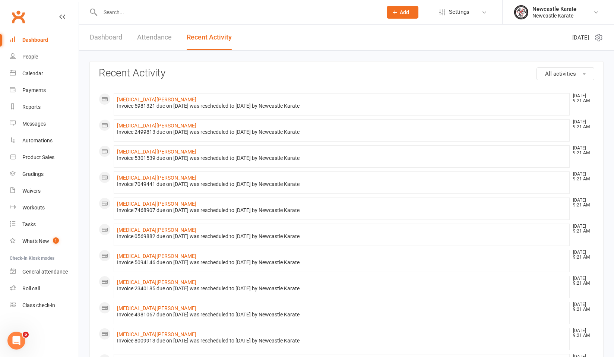
click at [483, 1] on li "Settings Membership Plans Event Templates Appointment Types Image Library Custo…" at bounding box center [464, 12] width 74 height 24
drag, startPoint x: 31, startPoint y: 45, endPoint x: 47, endPoint y: 42, distance: 16.2
click at [31, 45] on link "Dashboard" at bounding box center [44, 40] width 69 height 17
click at [73, 39] on link "Dashboard" at bounding box center [44, 40] width 69 height 17
click at [99, 39] on link "Dashboard" at bounding box center [106, 38] width 32 height 26
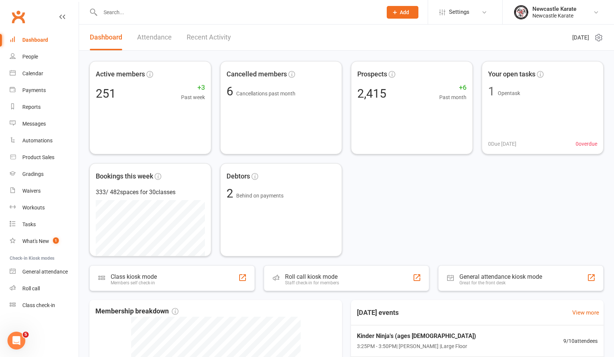
click at [156, 35] on link "Attendance" at bounding box center [154, 38] width 35 height 26
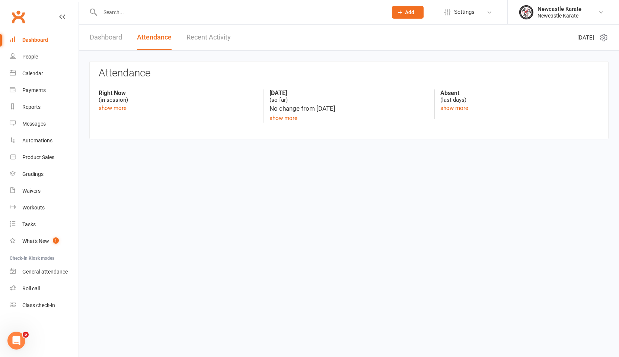
click at [200, 28] on link "Recent Activity" at bounding box center [209, 38] width 44 height 26
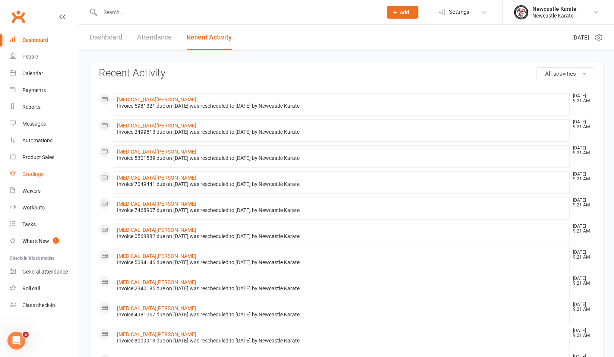
click at [36, 172] on div "Gradings" at bounding box center [32, 174] width 21 height 6
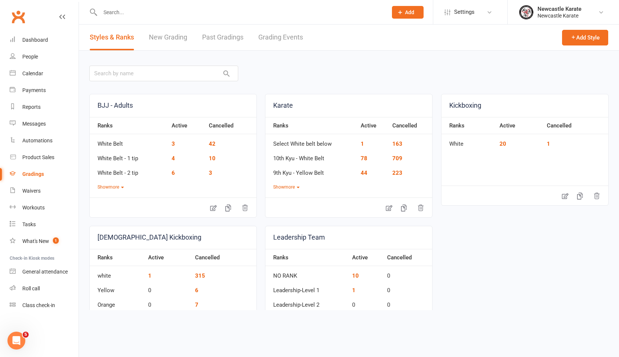
click at [285, 34] on link "Grading Events" at bounding box center [280, 38] width 45 height 26
select select "100"
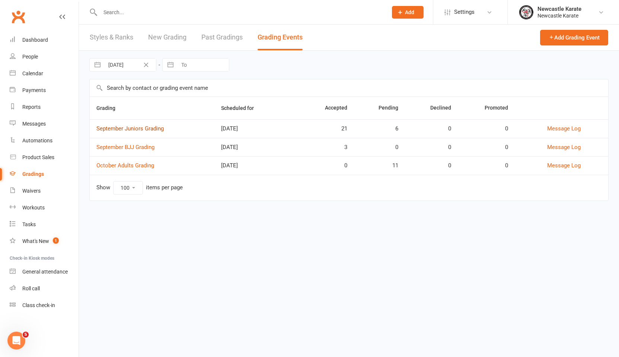
click at [144, 127] on link "September Juniors Grading" at bounding box center [129, 128] width 67 height 7
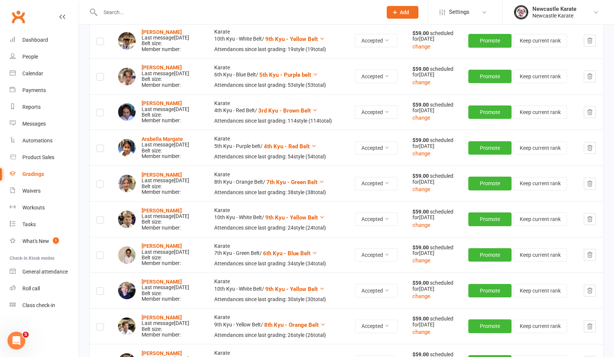
scroll to position [589, 0]
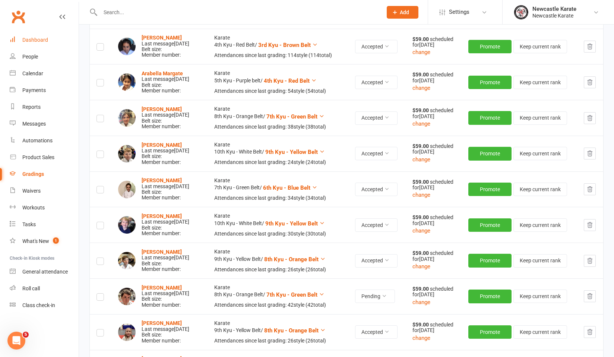
click at [31, 33] on link "Dashboard" at bounding box center [44, 40] width 69 height 17
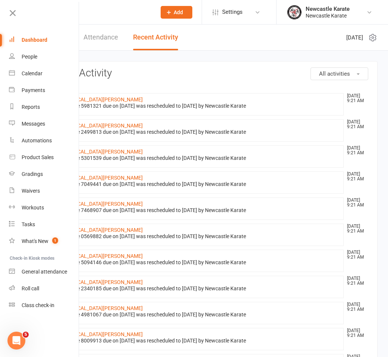
click at [38, 47] on link "Dashboard" at bounding box center [44, 40] width 70 height 17
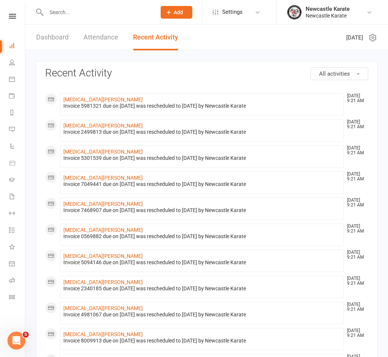
click at [50, 35] on link "Dashboard" at bounding box center [52, 38] width 32 height 26
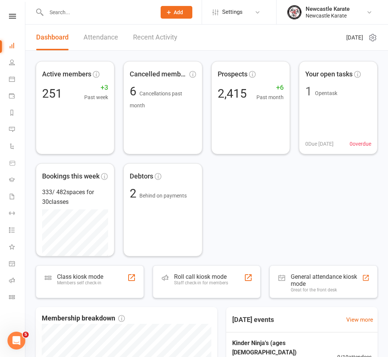
click at [150, 33] on link "Recent Activity" at bounding box center [155, 38] width 44 height 26
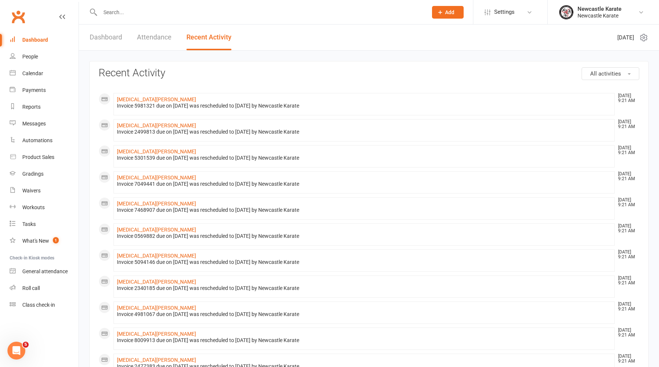
click at [136, 44] on div "Dashboard Attendance Recent Activity" at bounding box center [160, 38] width 163 height 26
drag, startPoint x: 124, startPoint y: 41, endPoint x: 128, endPoint y: 50, distance: 9.5
click at [123, 41] on div "Dashboard Attendance Recent Activity" at bounding box center [160, 38] width 163 height 26
click at [112, 44] on link "Dashboard" at bounding box center [106, 38] width 32 height 26
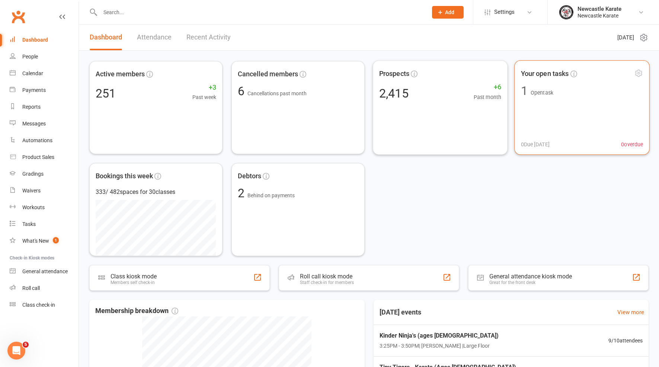
click at [393, 112] on div "Your open tasks 1 Open task 0 Due today 0 overdue" at bounding box center [582, 107] width 135 height 95
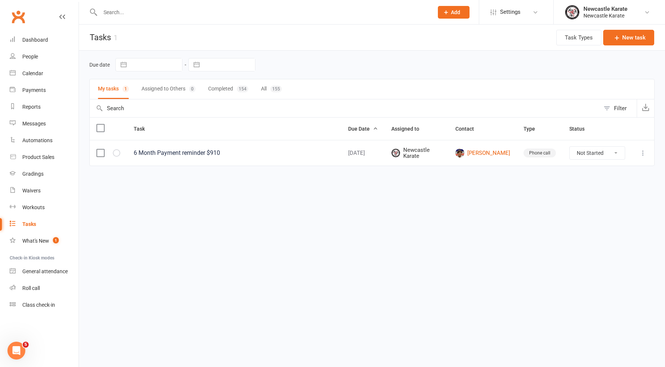
click at [266, 85] on button "All 155" at bounding box center [271, 89] width 21 height 20
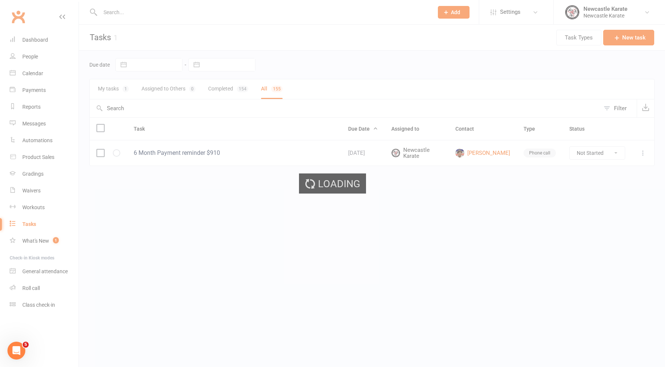
select select "finished"
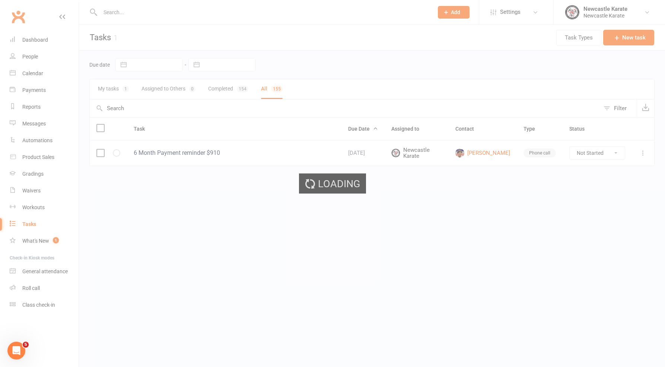
select select "finished"
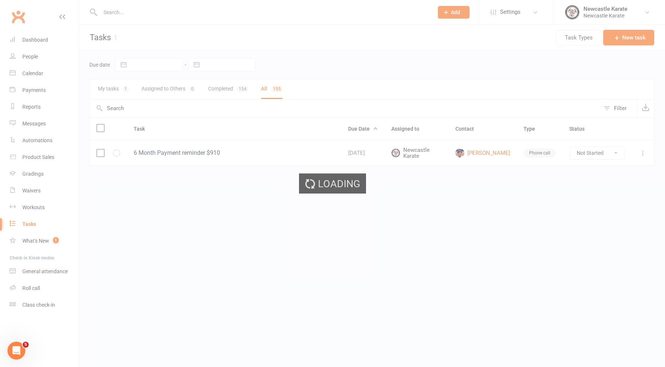
select select "finished"
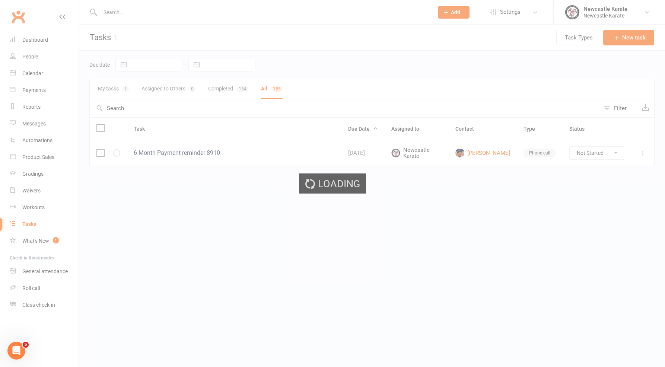
select select "finished"
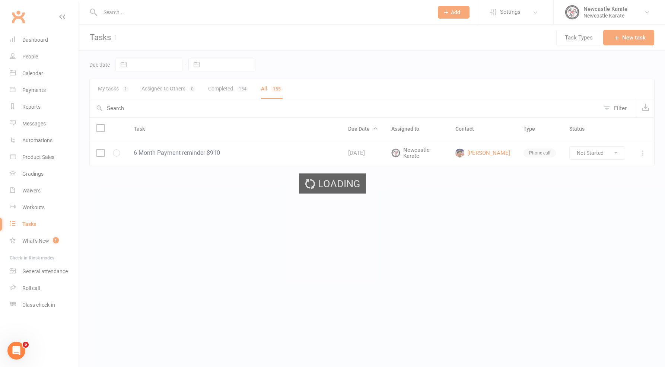
select select "finished"
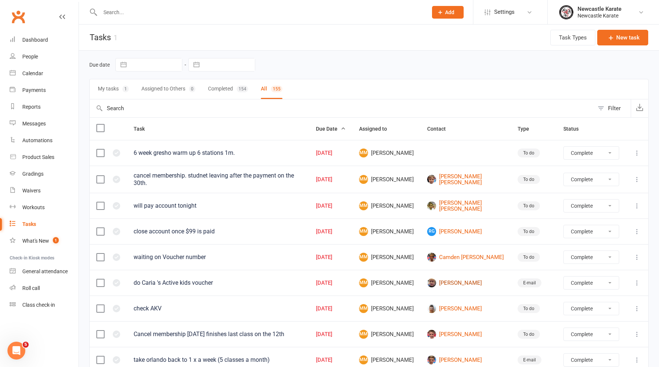
click at [393, 283] on link "Ciara Milsom" at bounding box center [465, 283] width 77 height 9
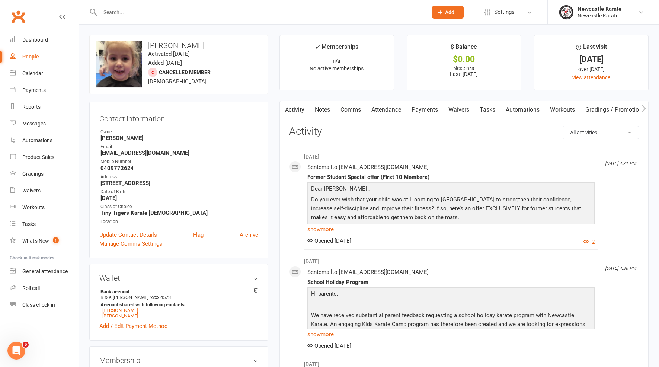
click at [328, 108] on link "Notes" at bounding box center [323, 109] width 26 height 17
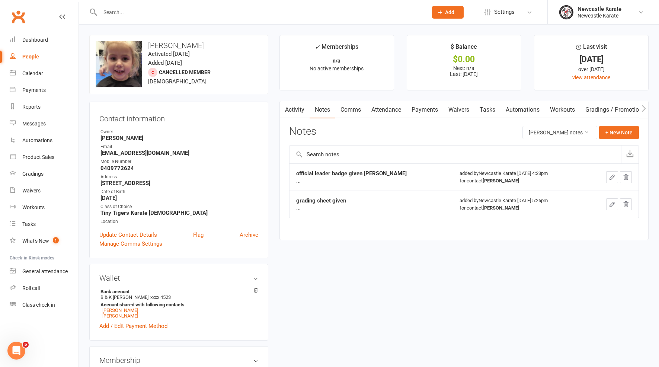
click at [393, 108] on link "Payments" at bounding box center [425, 109] width 37 height 17
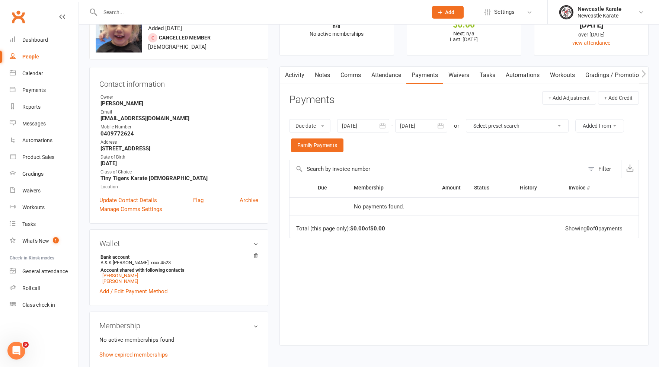
scroll to position [44, 0]
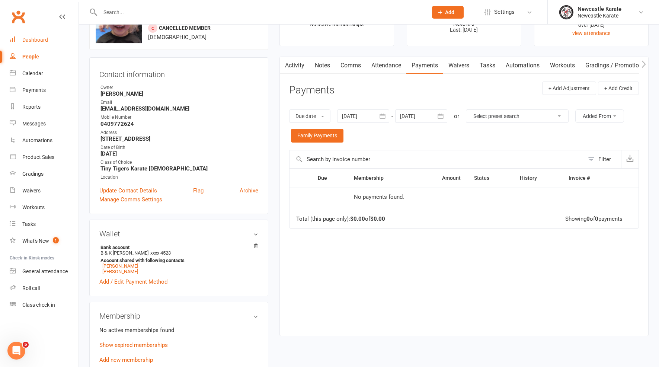
click at [23, 43] on link "Dashboard" at bounding box center [44, 40] width 69 height 17
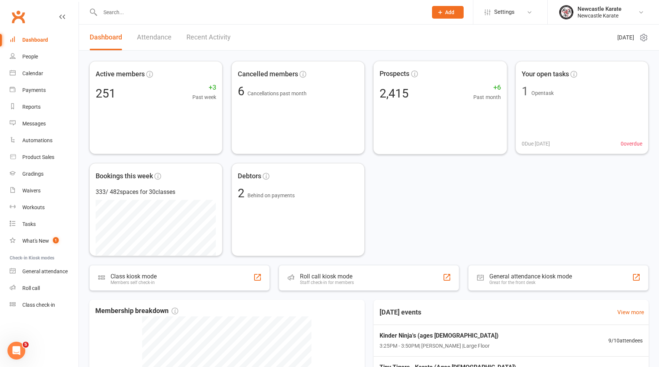
scroll to position [140, 0]
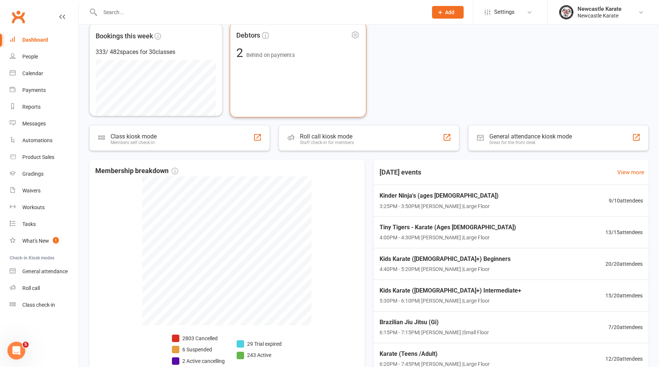
click at [330, 93] on div "Debtors 2 Behind on payments" at bounding box center [298, 69] width 137 height 95
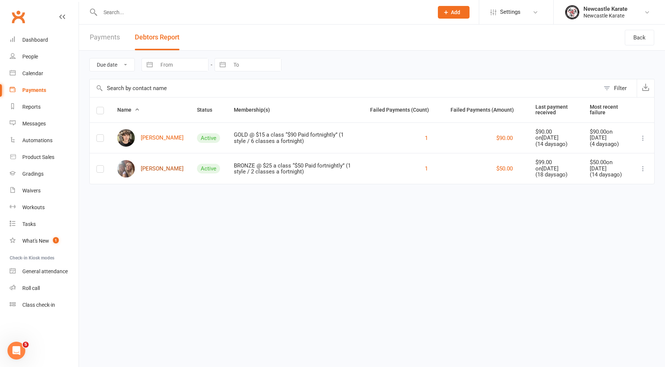
click at [149, 163] on link "Gabi Rankin" at bounding box center [150, 169] width 66 height 18
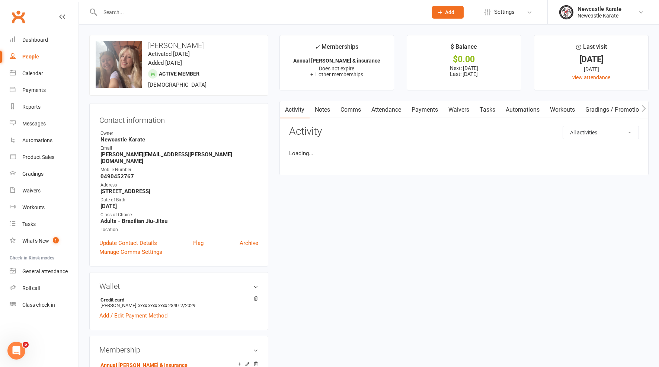
click at [393, 103] on link "Payments" at bounding box center [425, 109] width 37 height 17
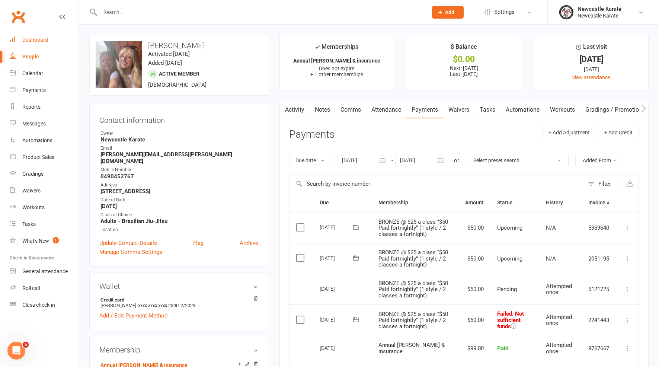
click at [35, 43] on link "Dashboard" at bounding box center [44, 40] width 69 height 17
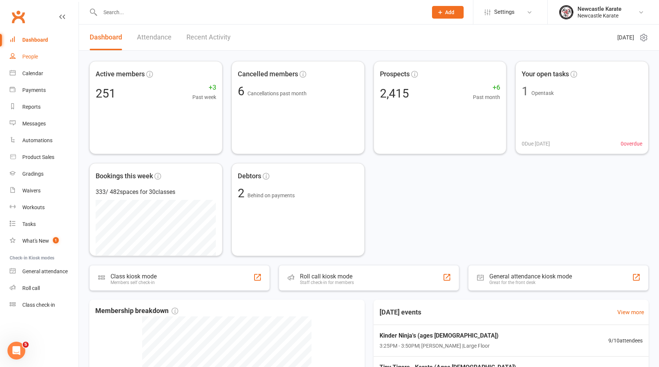
click at [21, 54] on link "People" at bounding box center [44, 56] width 69 height 17
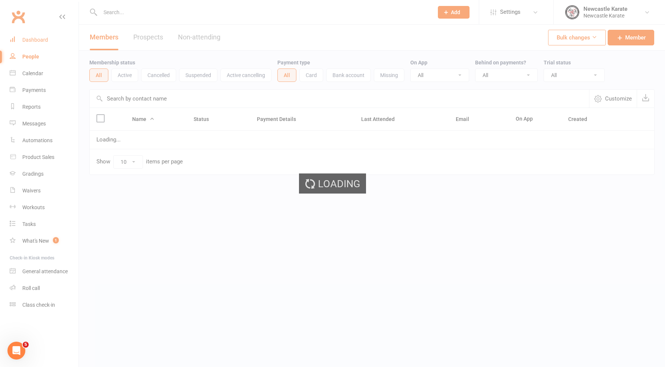
click at [31, 40] on ui-view "Prospect Member Non-attending contact Class / event Appointment Grading event T…" at bounding box center [332, 103] width 665 height 202
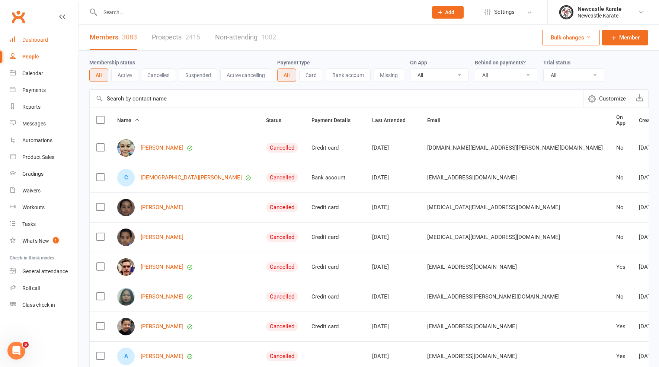
click at [50, 35] on link "Dashboard" at bounding box center [44, 40] width 69 height 17
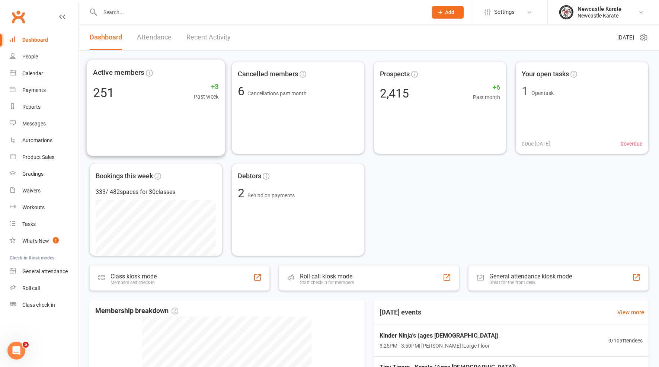
click at [181, 44] on div "Dashboard Attendance Recent Activity" at bounding box center [160, 38] width 163 height 26
click at [212, 41] on link "Recent Activity" at bounding box center [209, 38] width 44 height 26
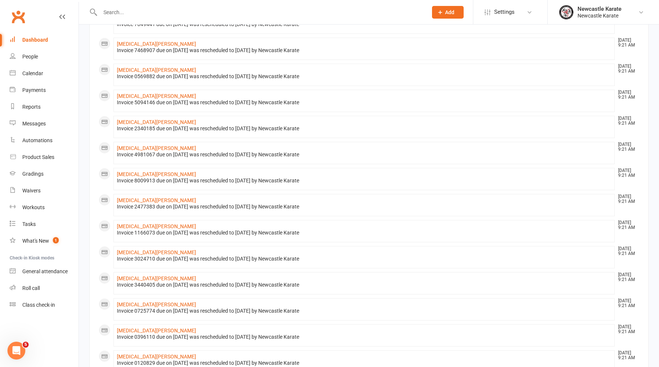
scroll to position [290, 0]
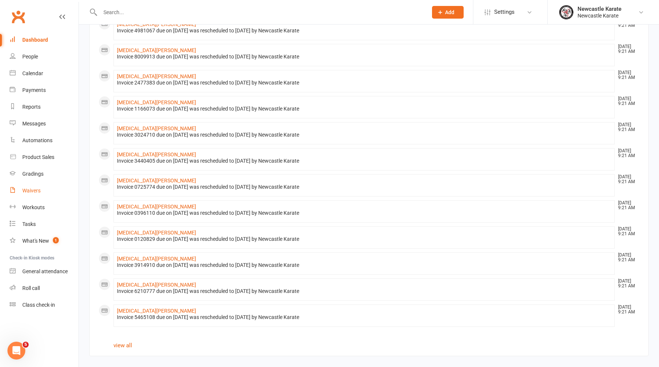
click at [42, 196] on link "Waivers" at bounding box center [44, 190] width 69 height 17
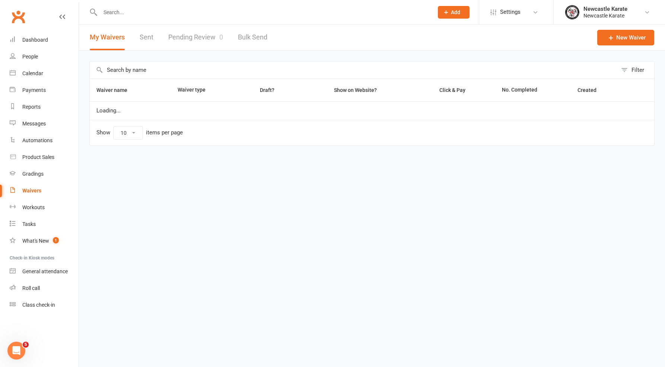
select select "100"
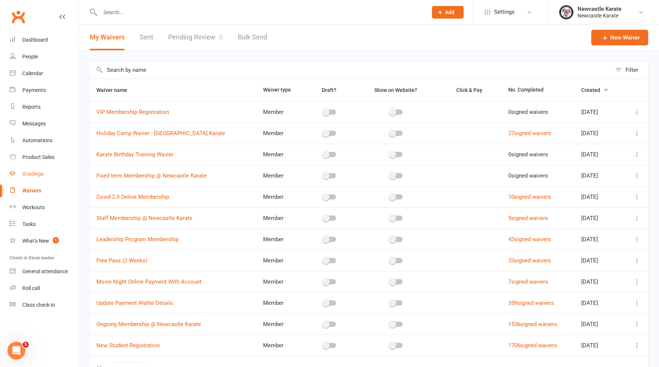
click at [33, 167] on link "Gradings" at bounding box center [44, 174] width 69 height 17
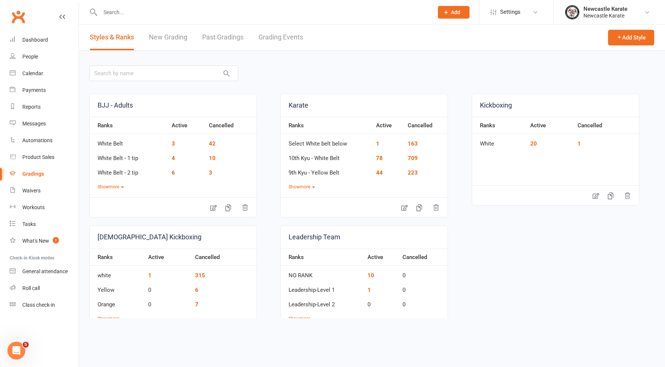
click at [272, 39] on link "Grading Events" at bounding box center [280, 38] width 45 height 26
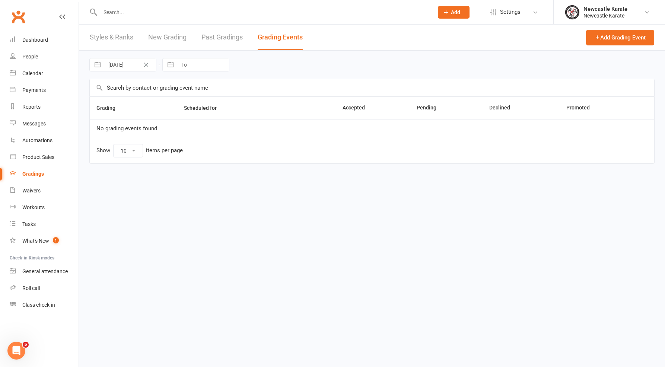
select select "100"
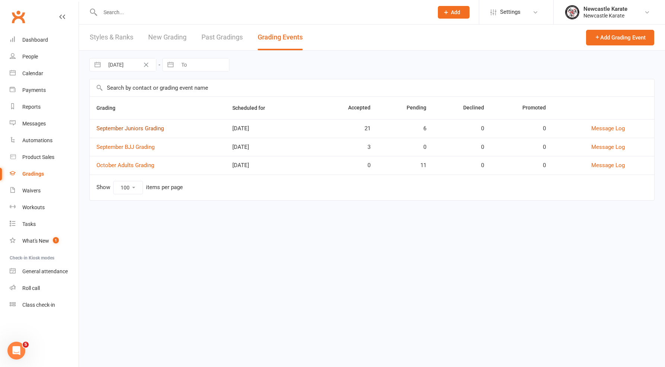
click at [142, 131] on link "September Juniors Grading" at bounding box center [129, 128] width 67 height 7
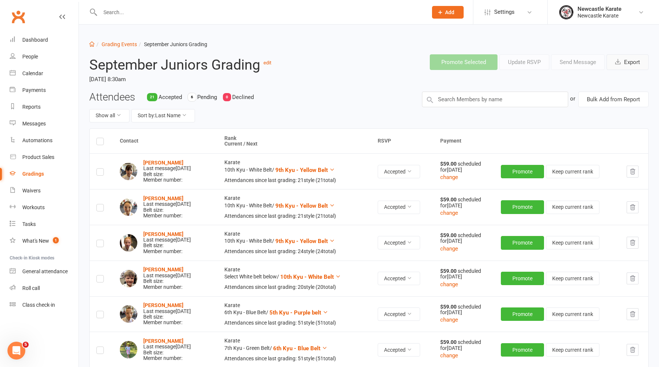
click at [628, 69] on button "Export" at bounding box center [628, 62] width 42 height 16
click at [1, 39] on li "Dashboard" at bounding box center [39, 40] width 79 height 17
click at [25, 48] on link "Dashboard" at bounding box center [44, 40] width 69 height 17
